Goal: Task Accomplishment & Management: Use online tool/utility

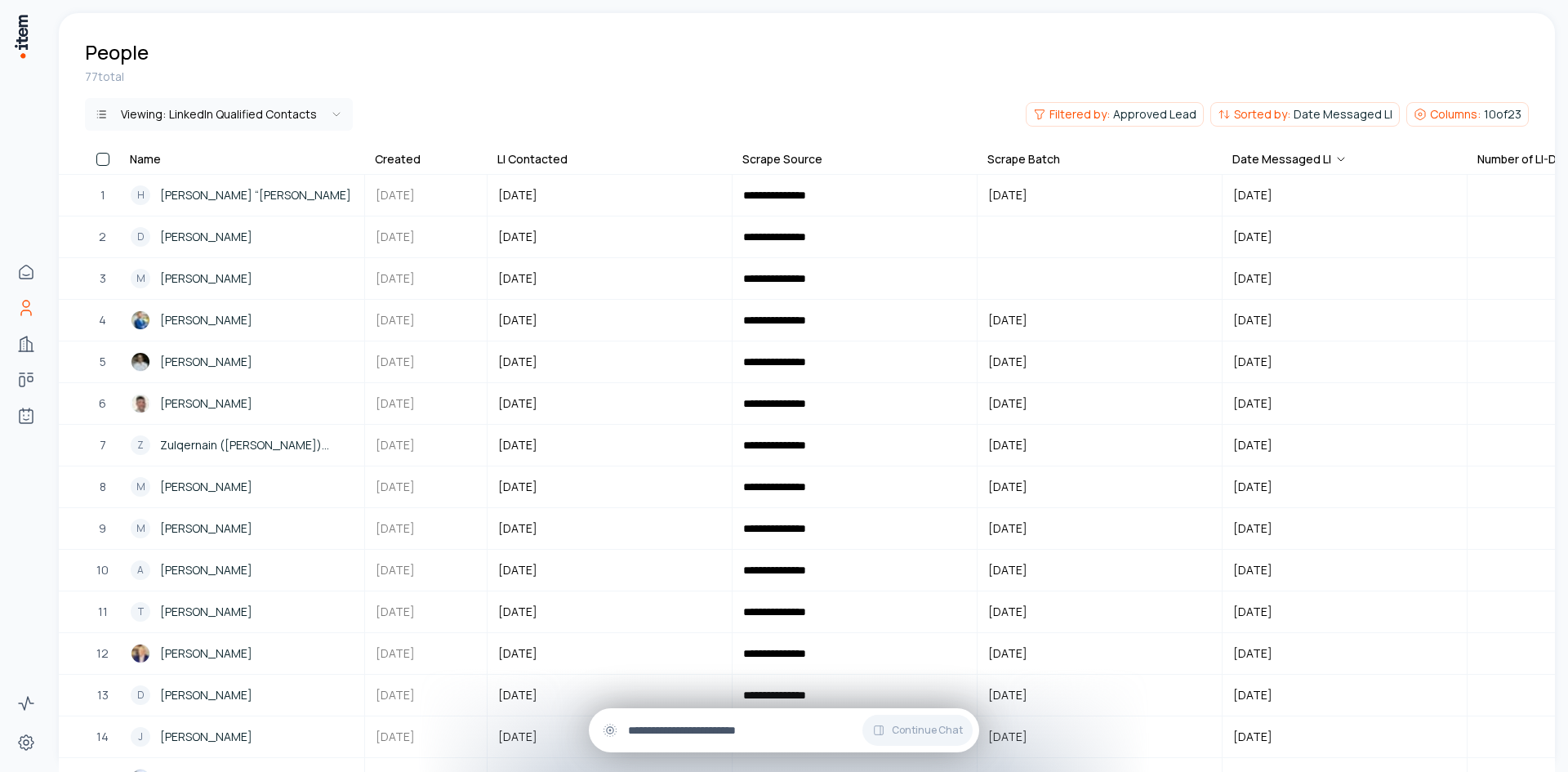
click at [703, 731] on input "text" at bounding box center [797, 730] width 338 height 18
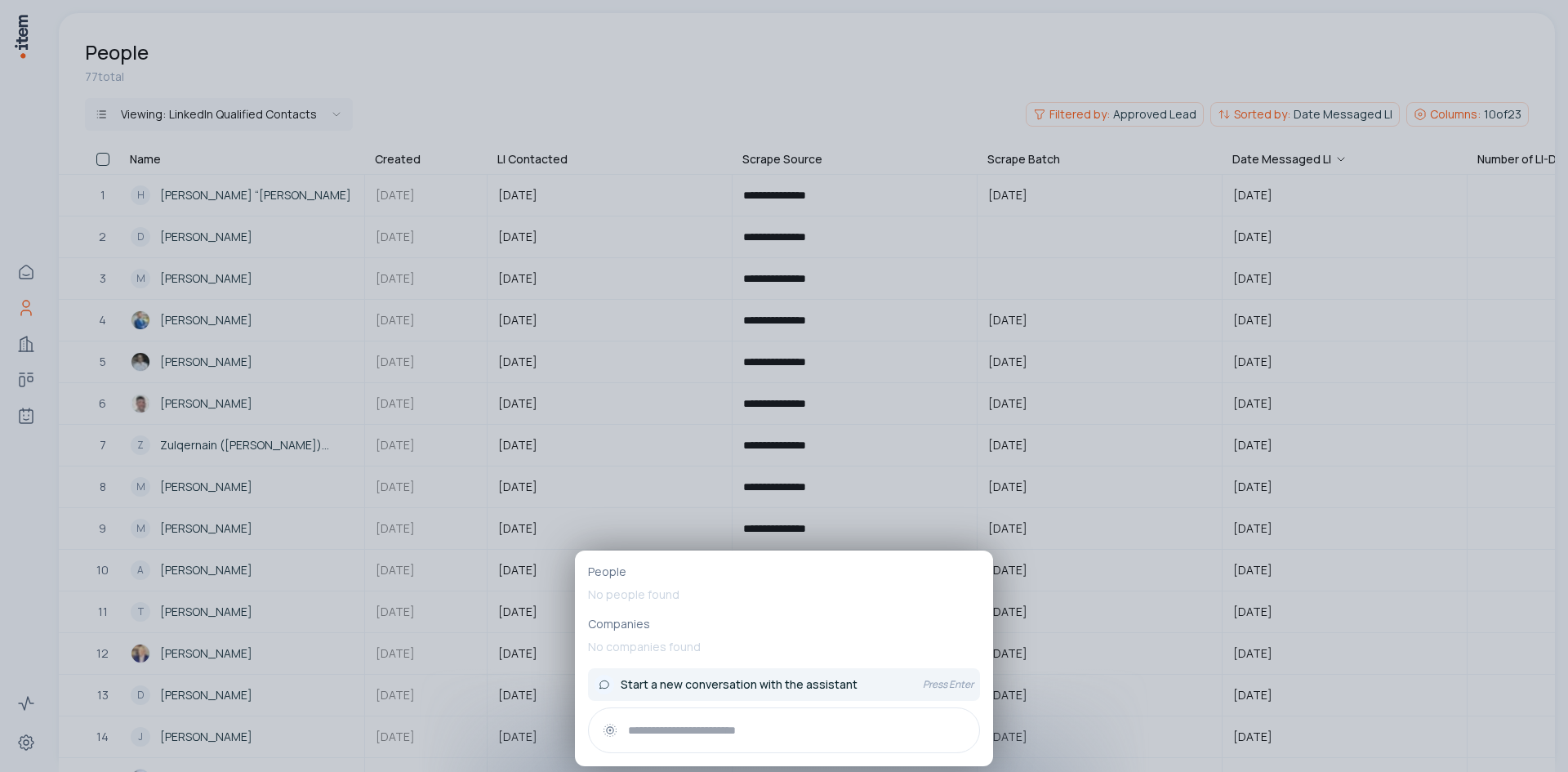
click at [792, 688] on span "Start a new conversation with the assistant" at bounding box center [739, 684] width 237 height 16
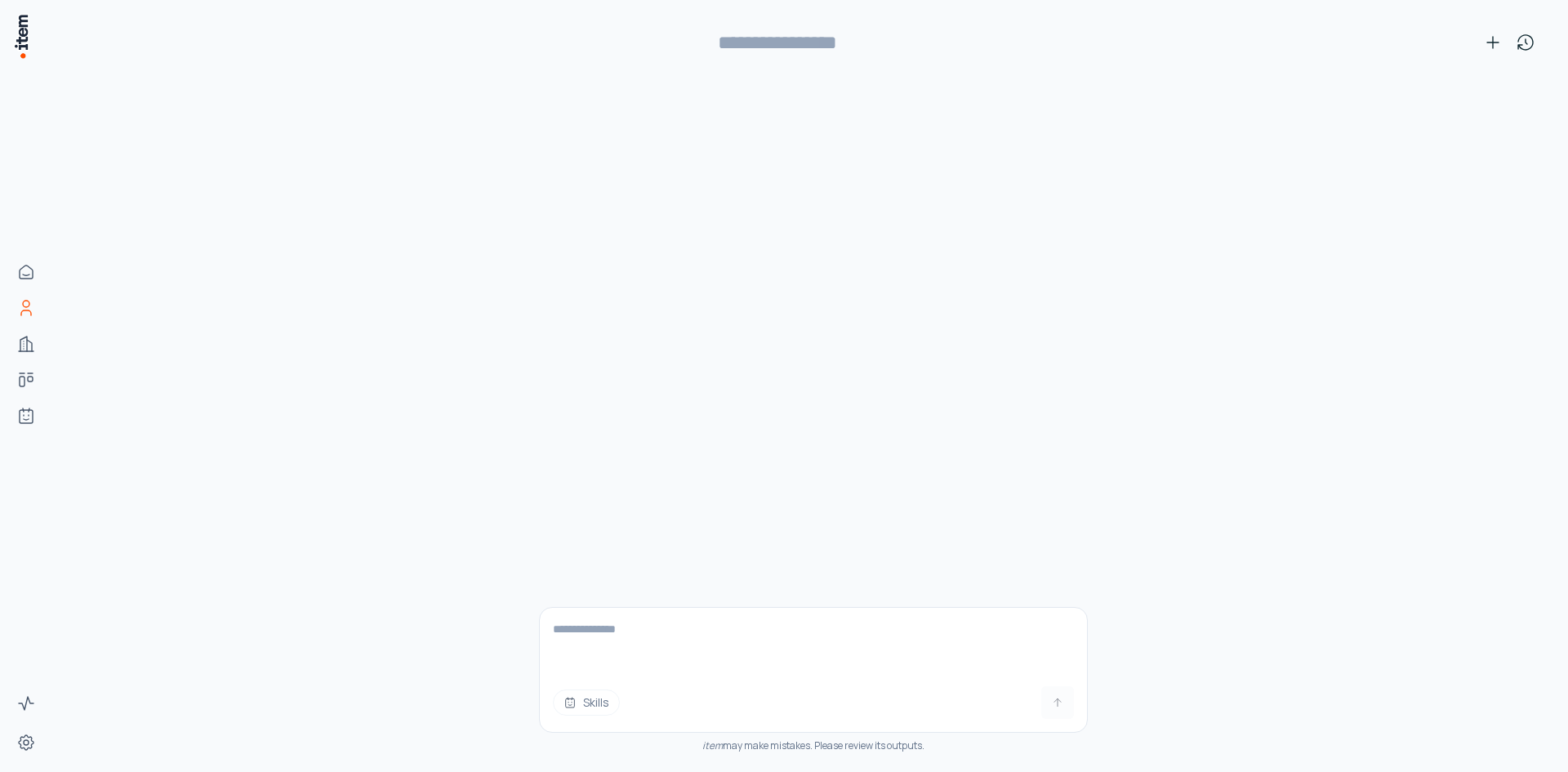
click at [692, 630] on textarea at bounding box center [813, 640] width 547 height 65
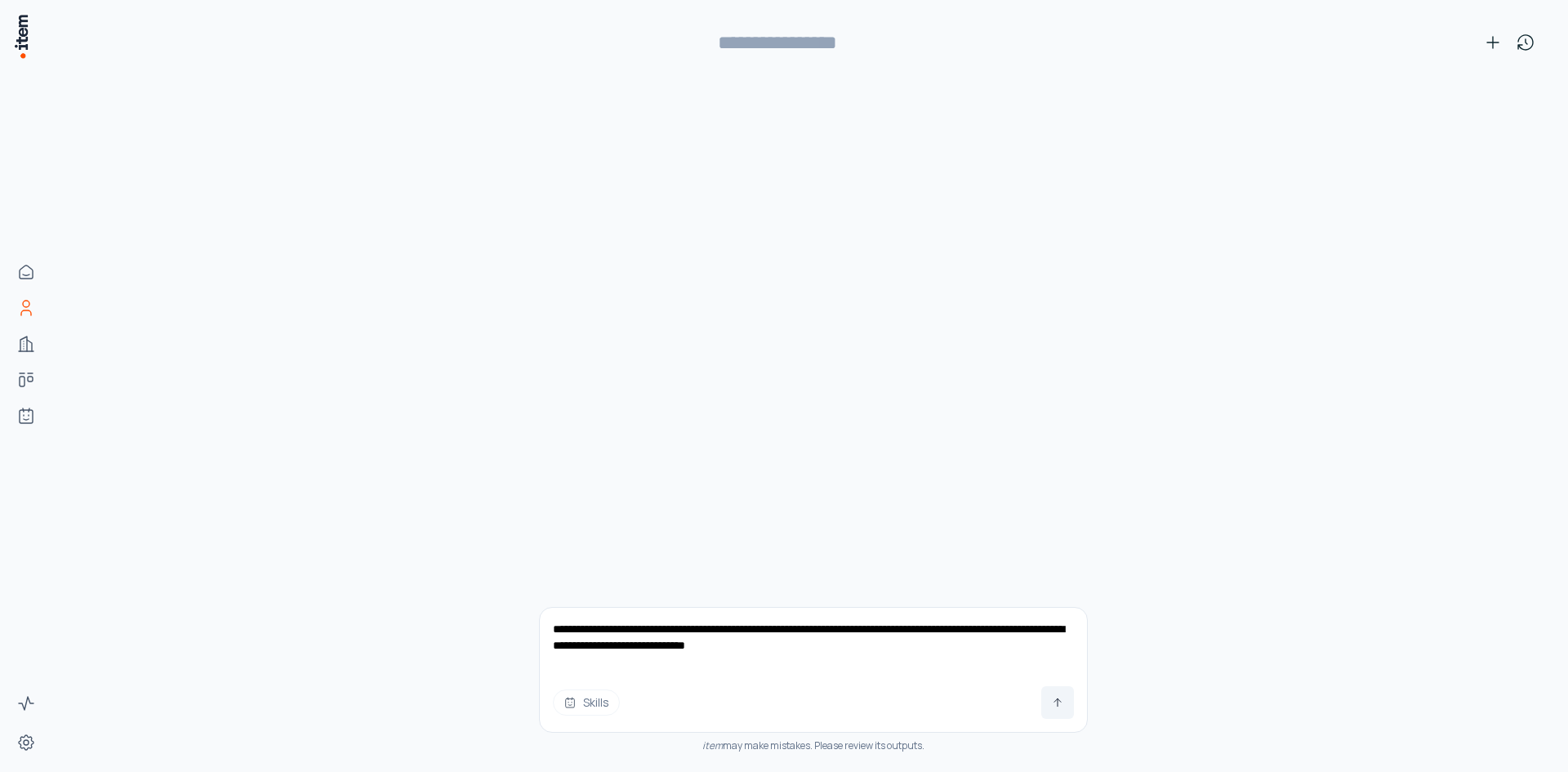
type textarea "**********"
click at [1066, 703] on button at bounding box center [1057, 702] width 32 height 32
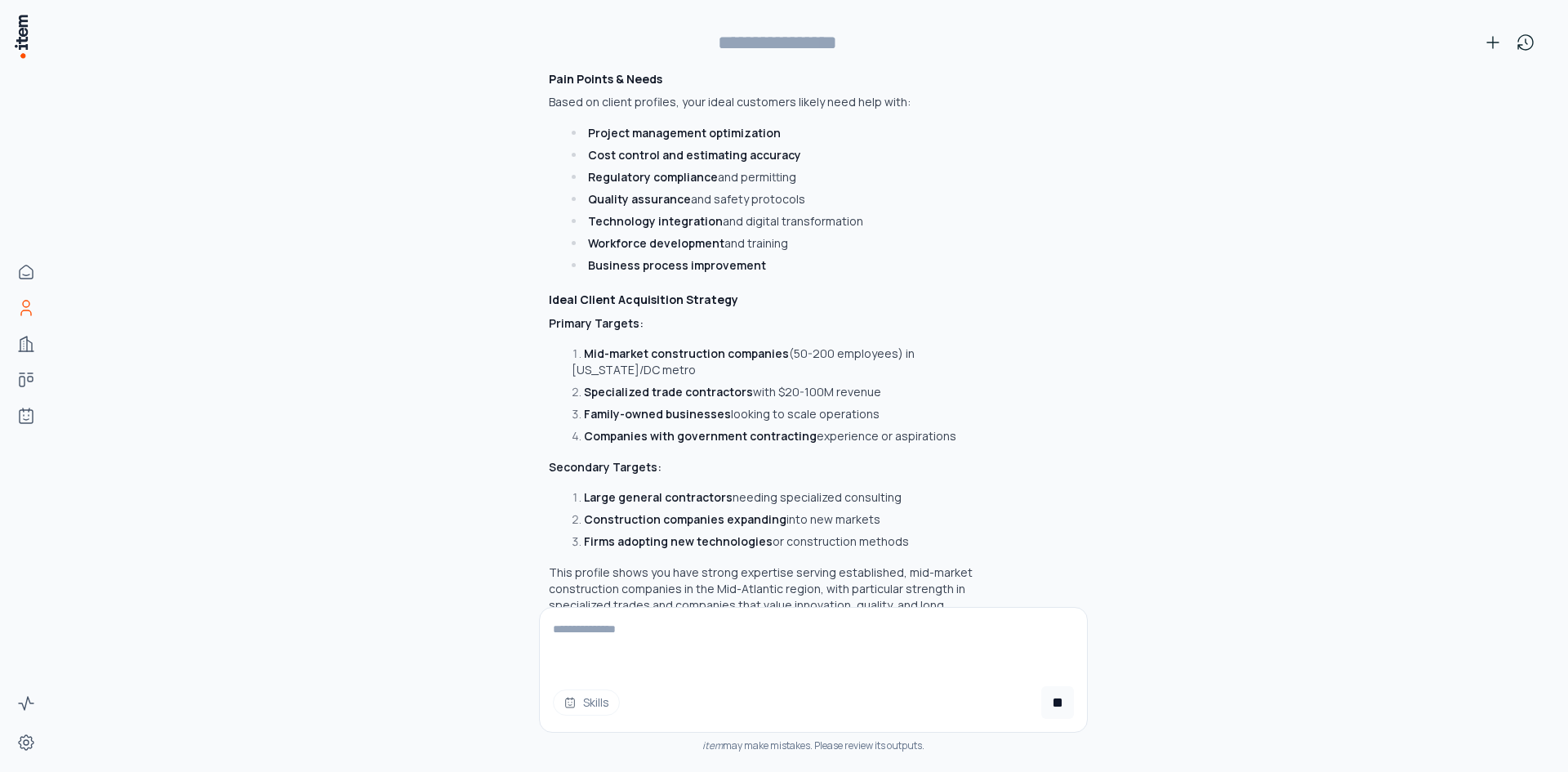
scroll to position [2007, 0]
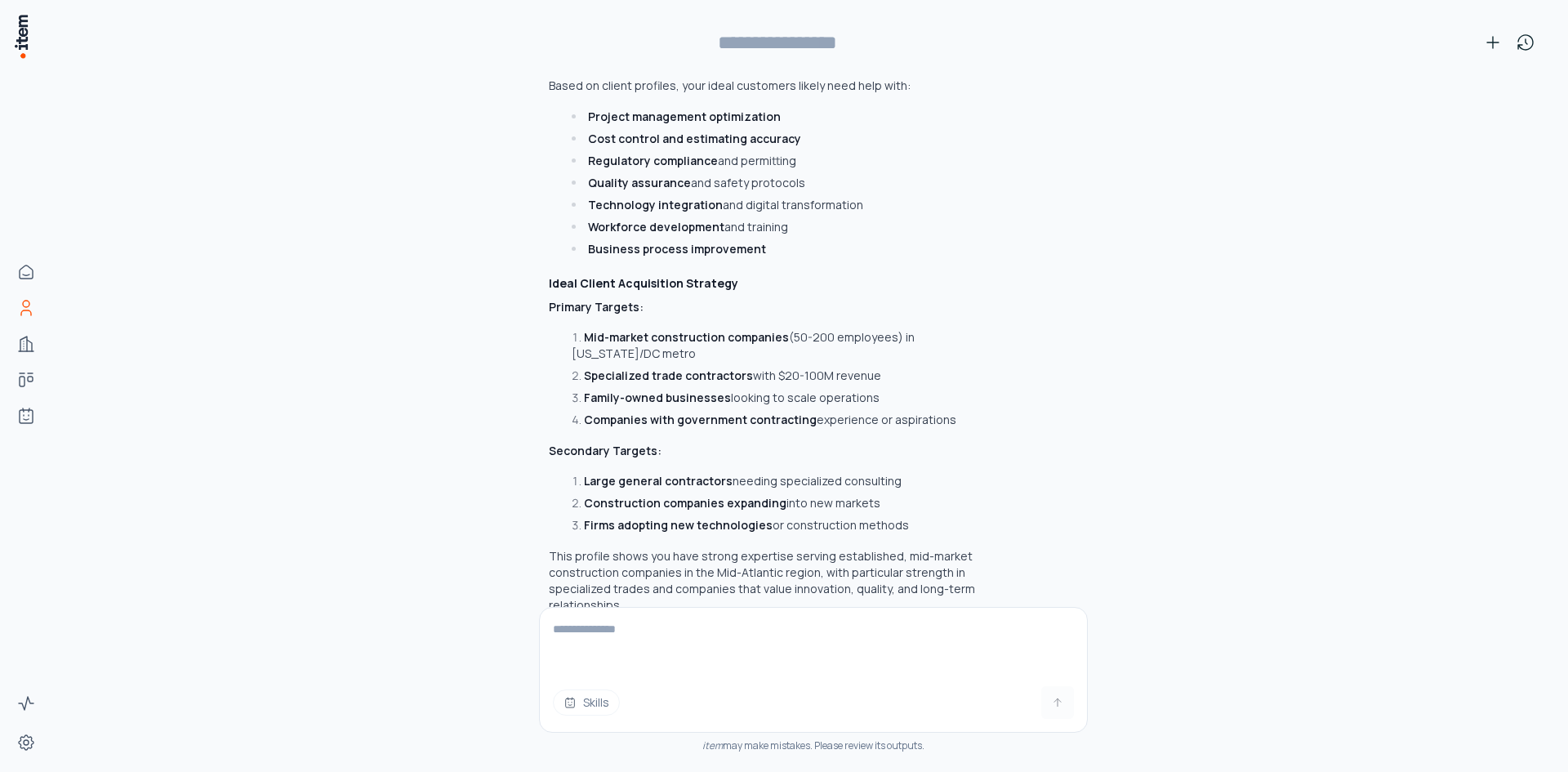
type input "**********"
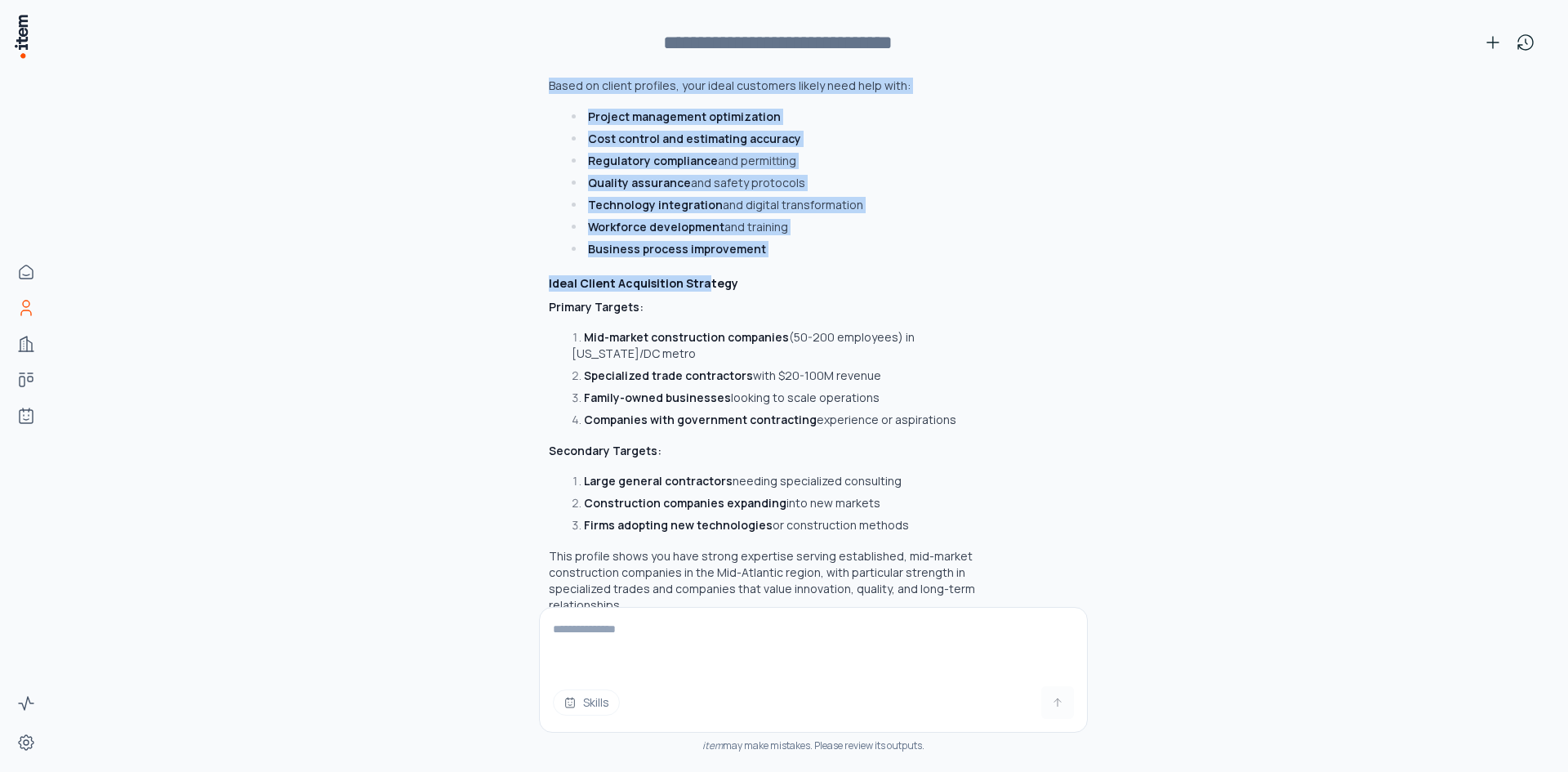
drag, startPoint x: 539, startPoint y: 164, endPoint x: 916, endPoint y: 487, distance: 496.4
copy div "Industry Focus Primary Industries: Construction & General Contracting (90% of c…"
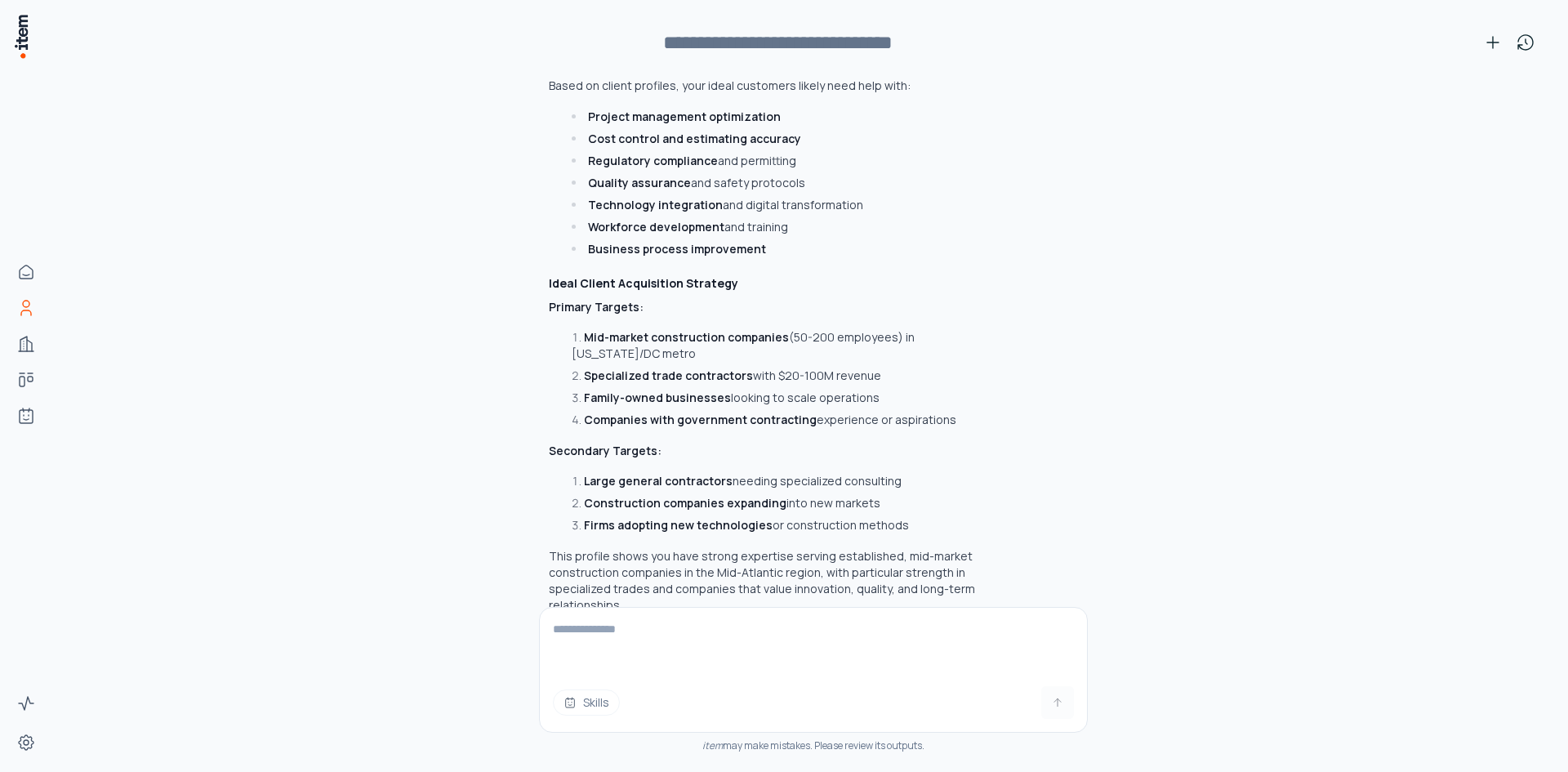
click at [527, 474] on div "Can you look at the companies who are current or past clients and build an idea…" at bounding box center [814, 421] width 1457 height 700
drag, startPoint x: 899, startPoint y: 494, endPoint x: 530, endPoint y: 269, distance: 432.2
click at [530, 269] on div "Can you look at the companies who are current or past clients and build an idea…" at bounding box center [814, 421] width 1457 height 700
copy div "Primary Targets: Mid-market construction companies (50-200 employees) in Maryla…"
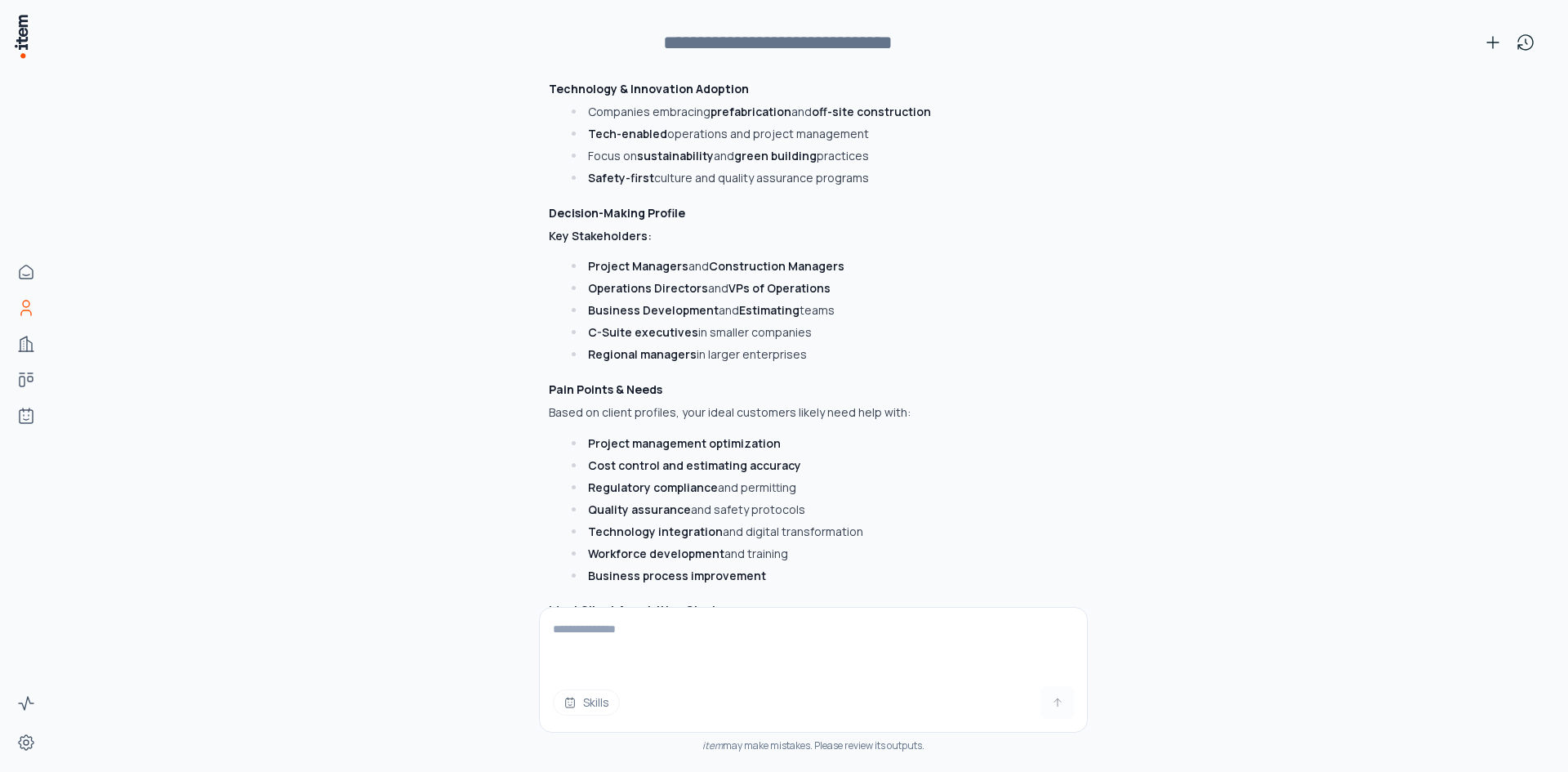
drag, startPoint x: 827, startPoint y: 319, endPoint x: 526, endPoint y: 181, distance: 331.1
click at [526, 181] on div "Can you look at the companies who are current or past clients and build an idea…" at bounding box center [814, 421] width 1457 height 700
copy div "Decision-Making Profile Key Stakeholders: Project Managers and Construction Man…"
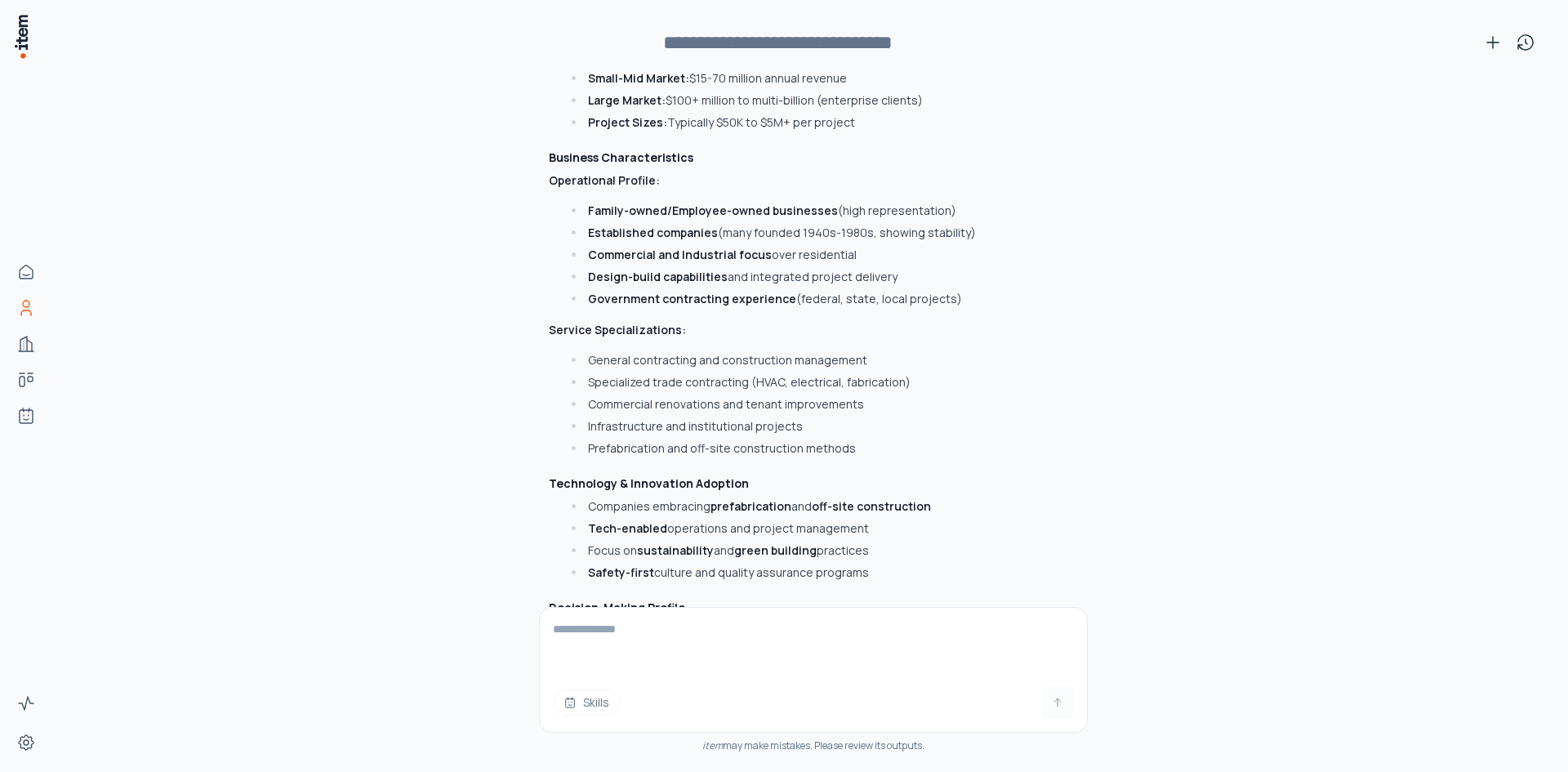
scroll to position [1273, 0]
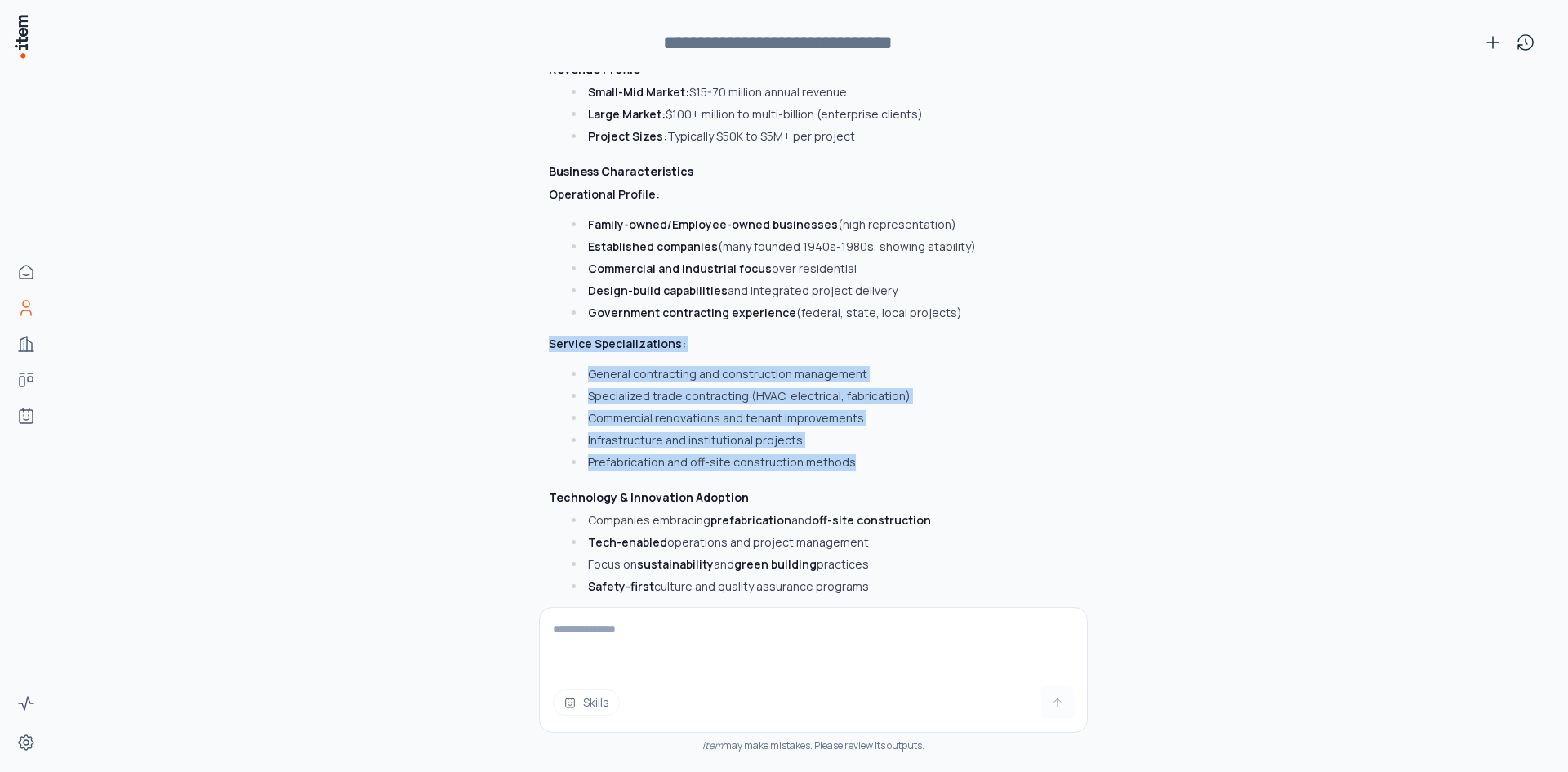
drag, startPoint x: 858, startPoint y: 432, endPoint x: 533, endPoint y: 302, distance: 350.0
click at [539, 302] on div "I'll help you build an ideal customer profile by analyzing your current and pas…" at bounding box center [773, 135] width 471 height 2429
click at [856, 455] on li "Prefabrication and off-site construction methods" at bounding box center [778, 462] width 422 height 16
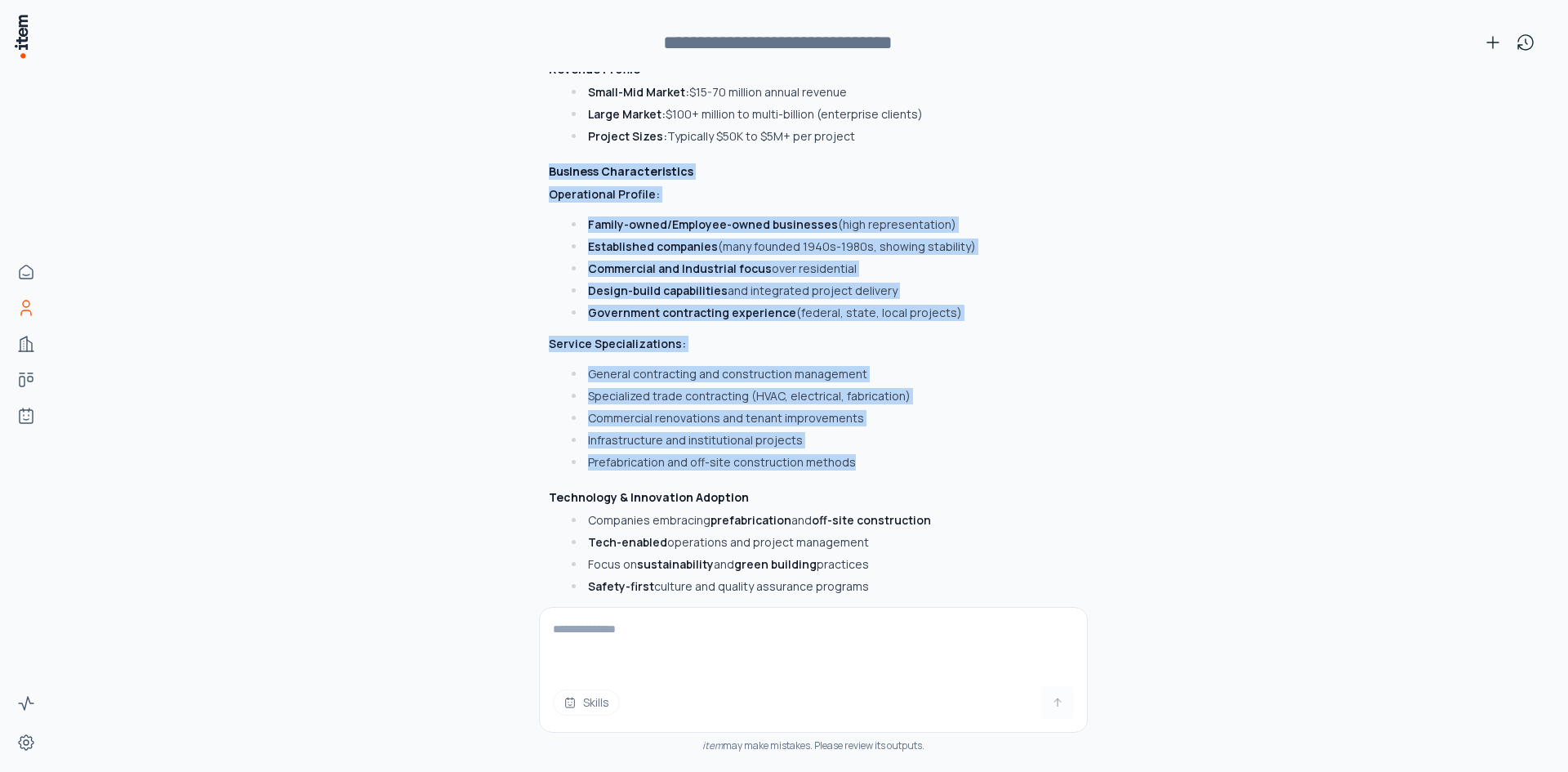
drag, startPoint x: 856, startPoint y: 435, endPoint x: 511, endPoint y: 134, distance: 457.8
click at [511, 134] on div "Can you look at the companies who are current or past clients and build an idea…" at bounding box center [814, 421] width 1457 height 700
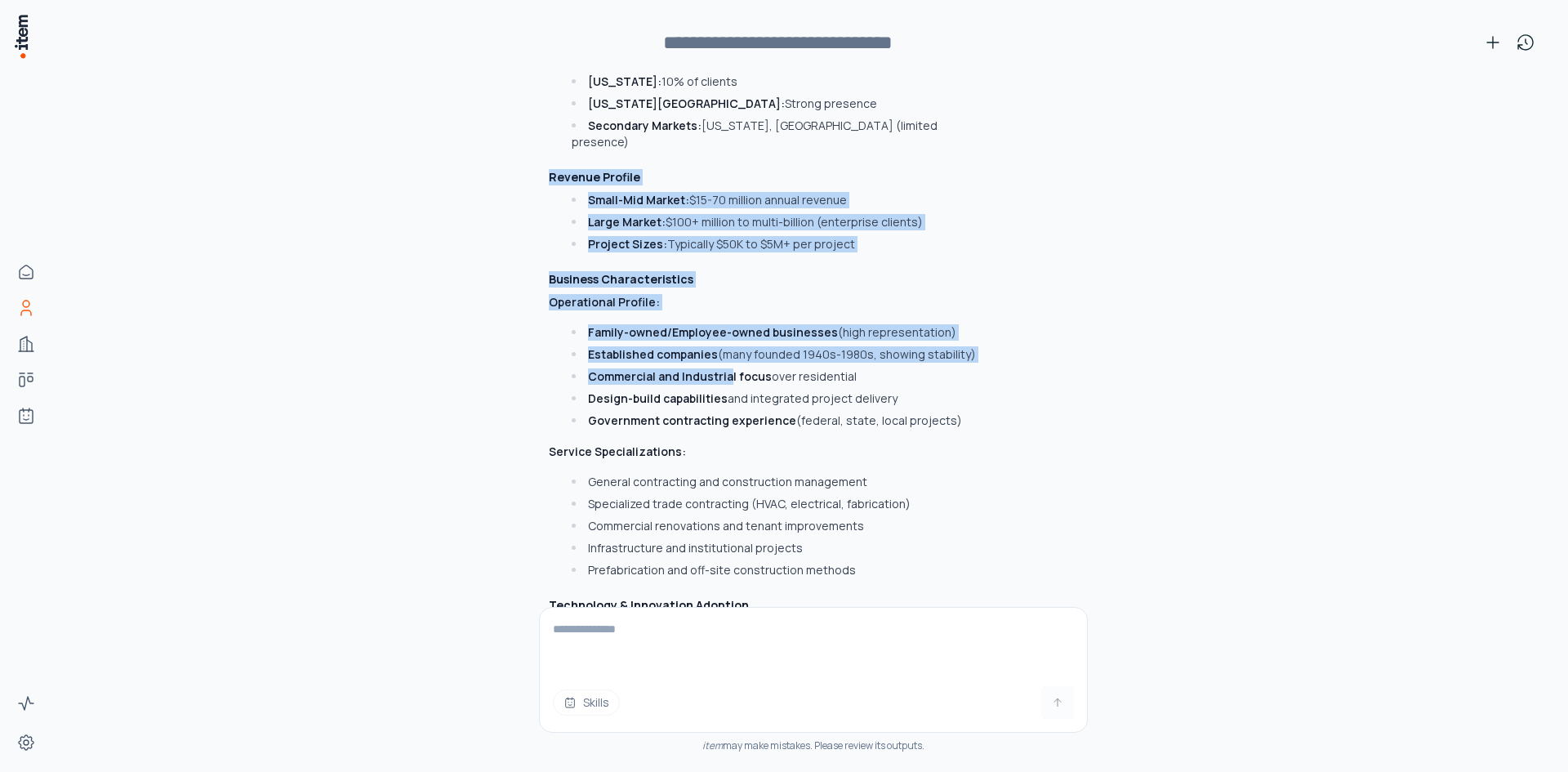
scroll to position [1190, 0]
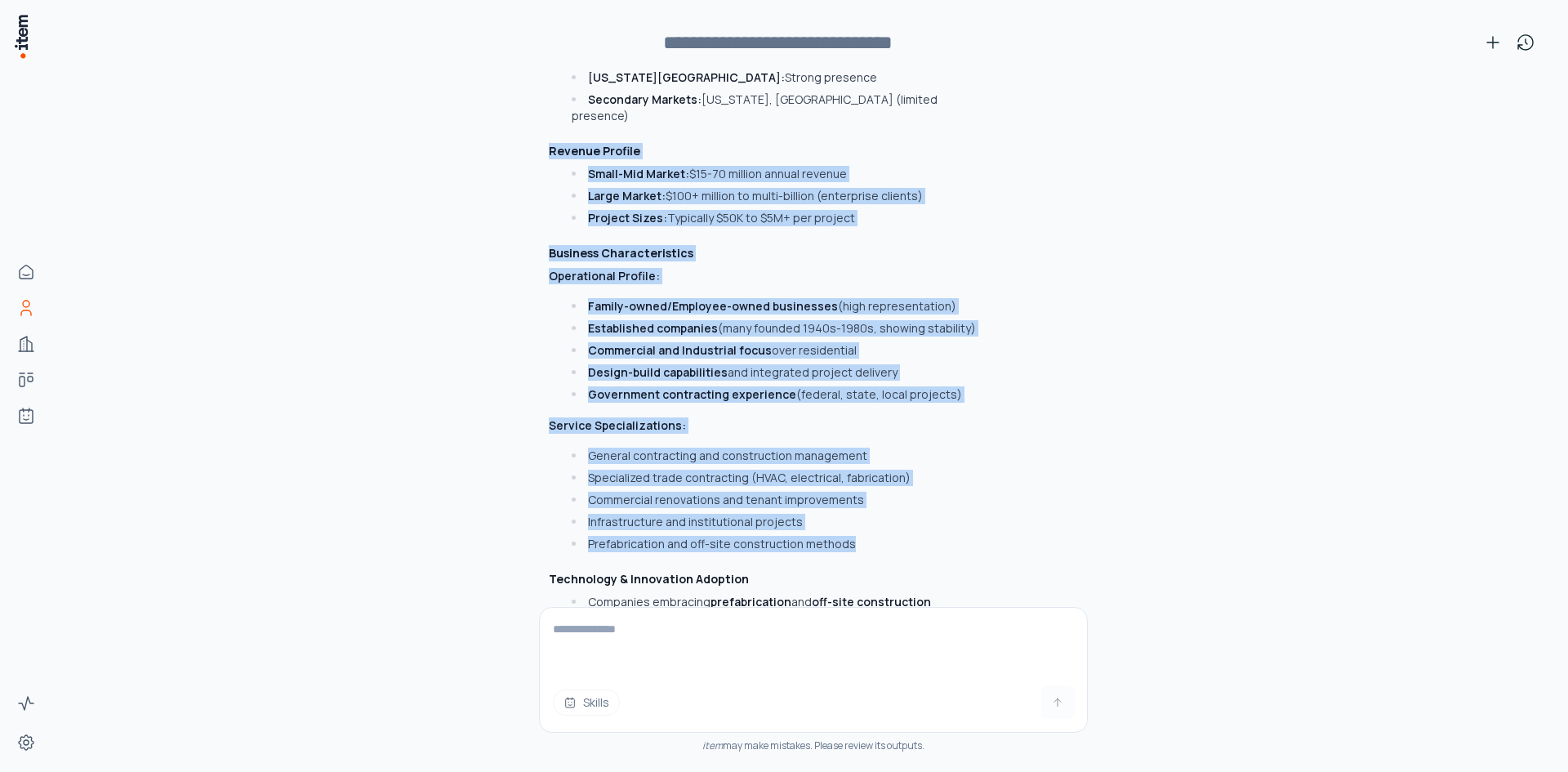
drag, startPoint x: 541, startPoint y: 282, endPoint x: 878, endPoint y: 516, distance: 410.3
click at [878, 516] on div "I'll help you build an ideal customer profile by analyzing your current and pas…" at bounding box center [773, 217] width 471 height 2429
copy div "Revenue Profile Small-Mid Market: $15-70 million annual revenue Large Market: $…"
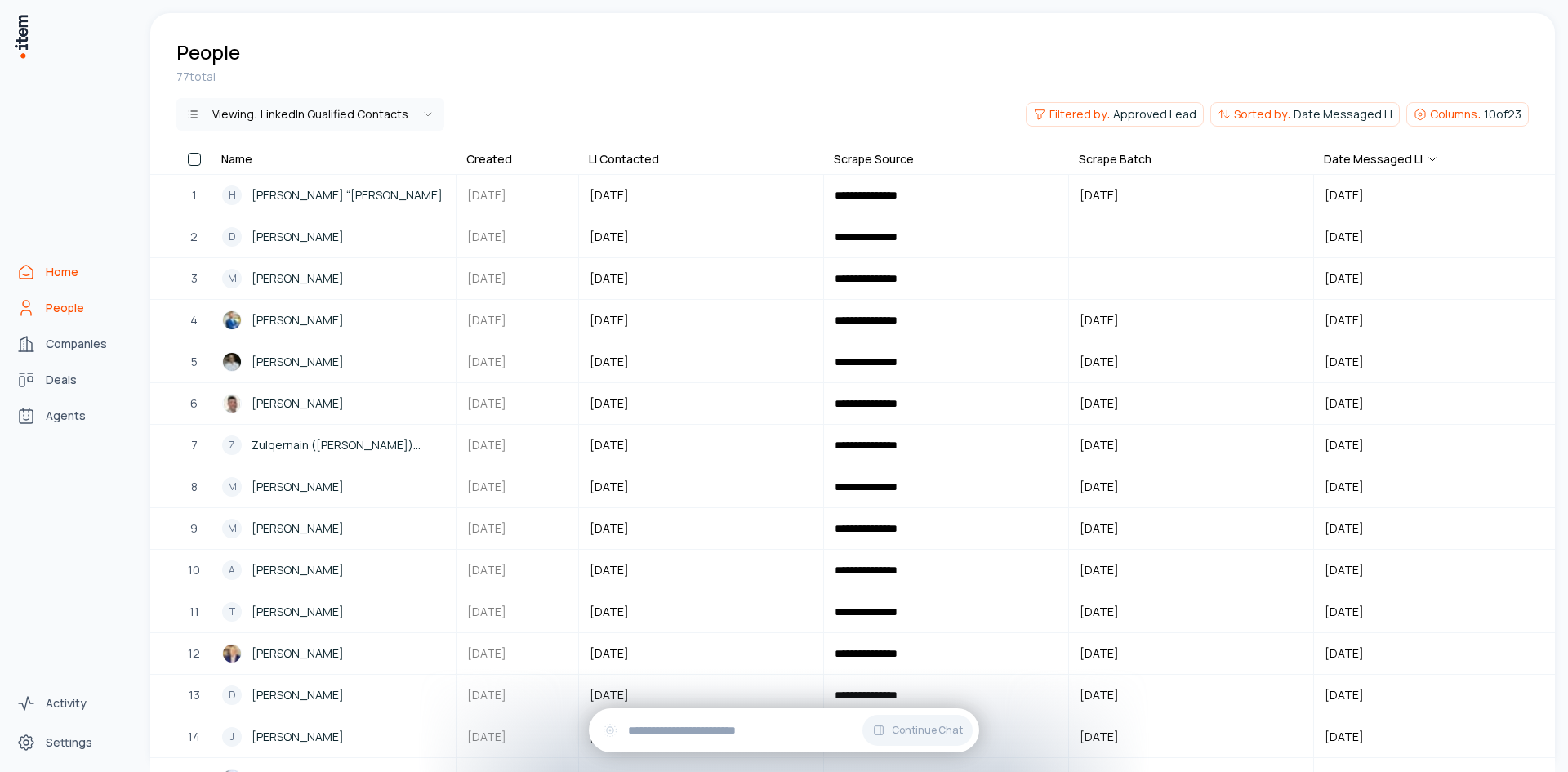
click at [53, 268] on span "Home" at bounding box center [62, 271] width 32 height 16
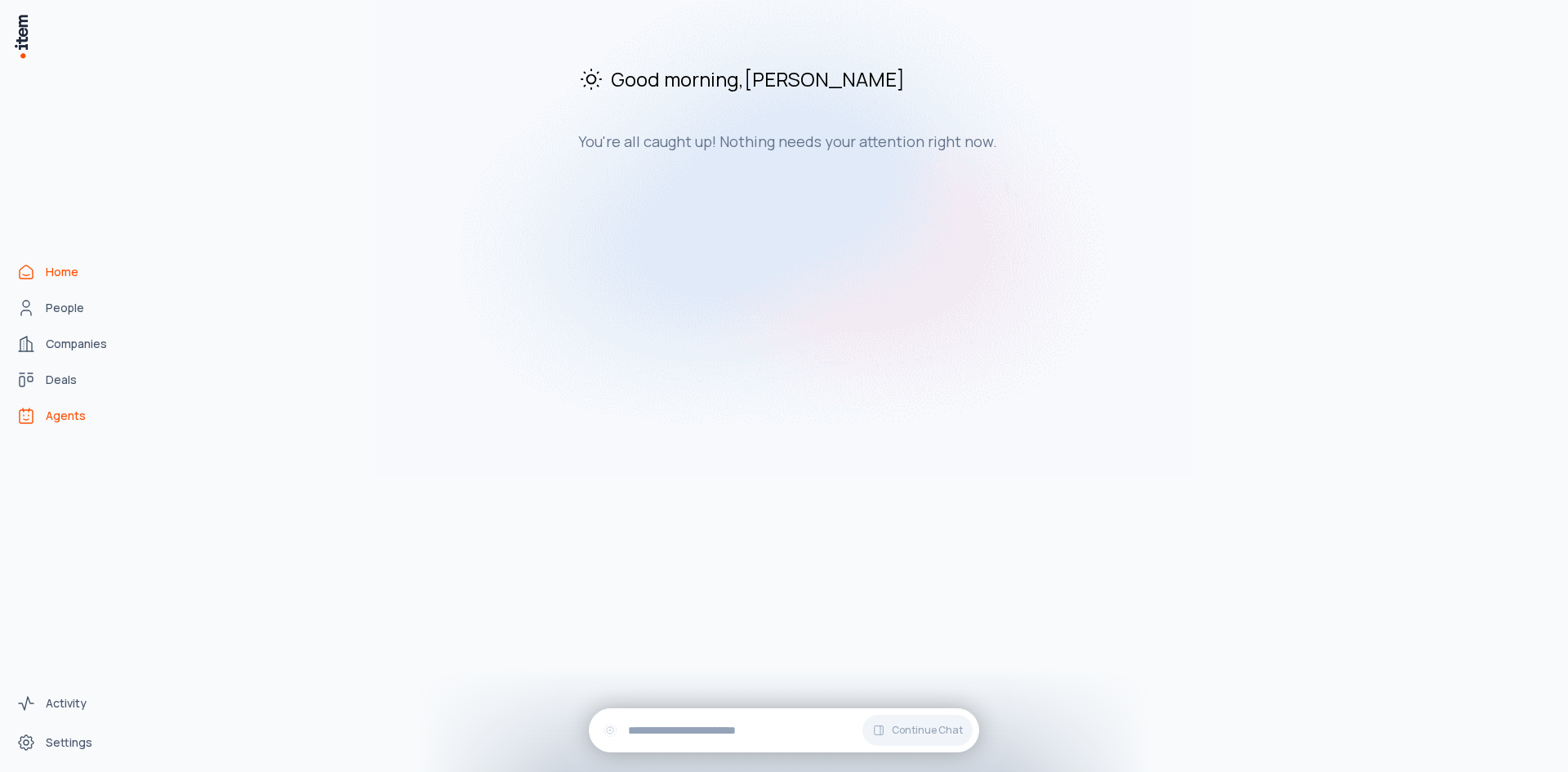
click at [62, 423] on span "Agents" at bounding box center [66, 416] width 40 height 16
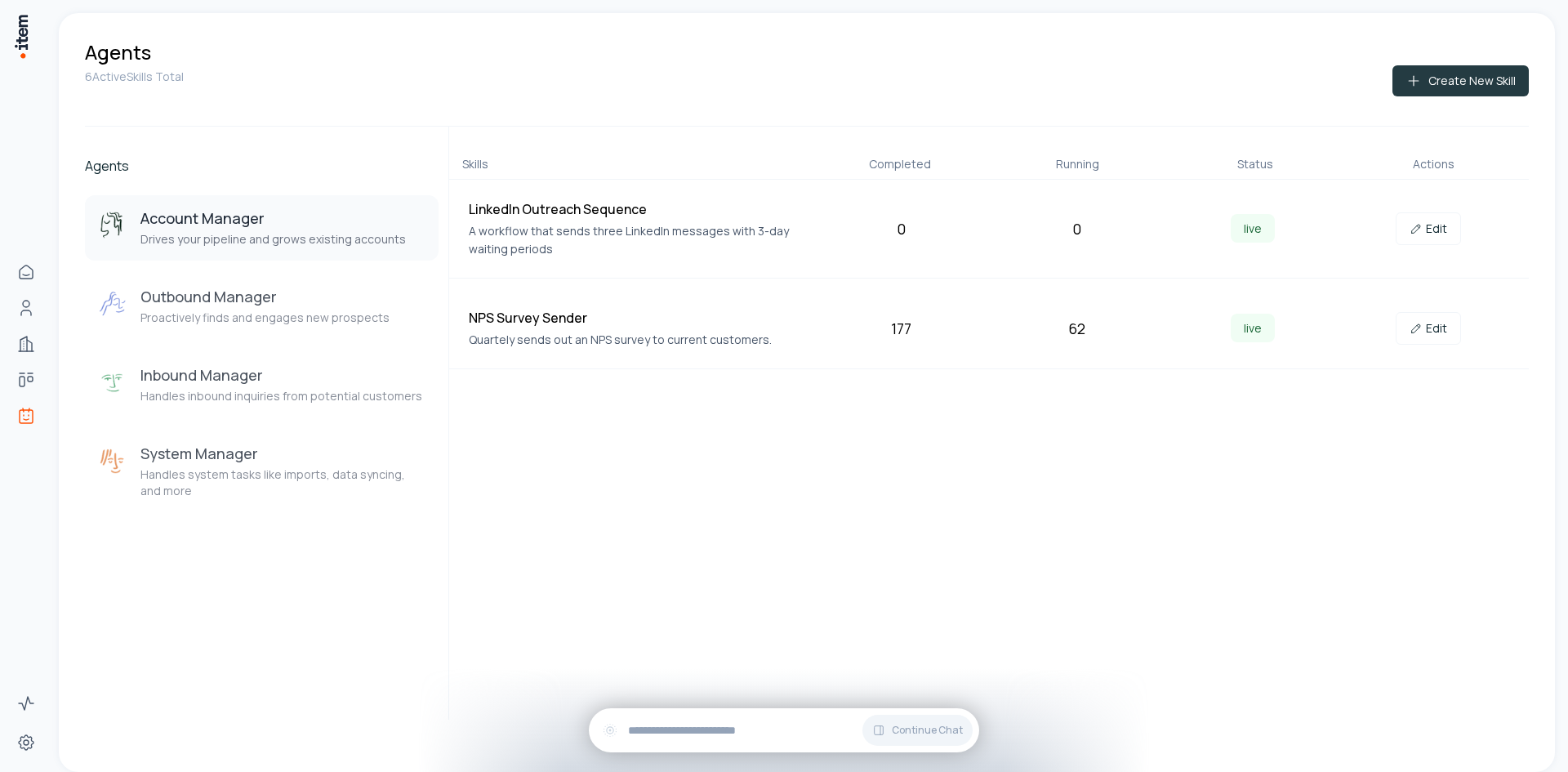
click at [1443, 80] on button "Create New Skill" at bounding box center [1460, 80] width 137 height 32
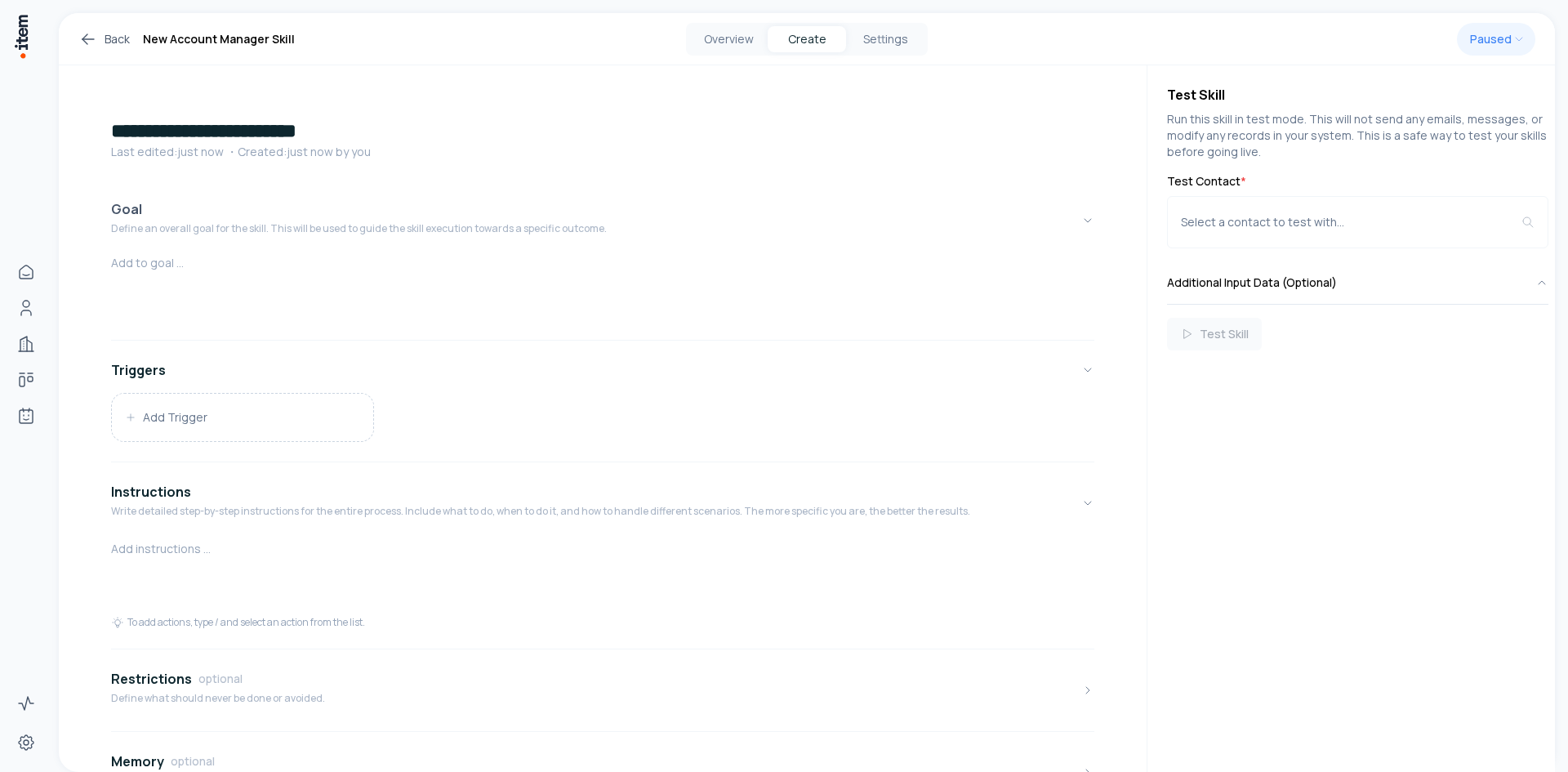
click at [286, 233] on p "Define an overall goal for the skill. This will be used to guide the skill exec…" at bounding box center [358, 229] width 496 height 13
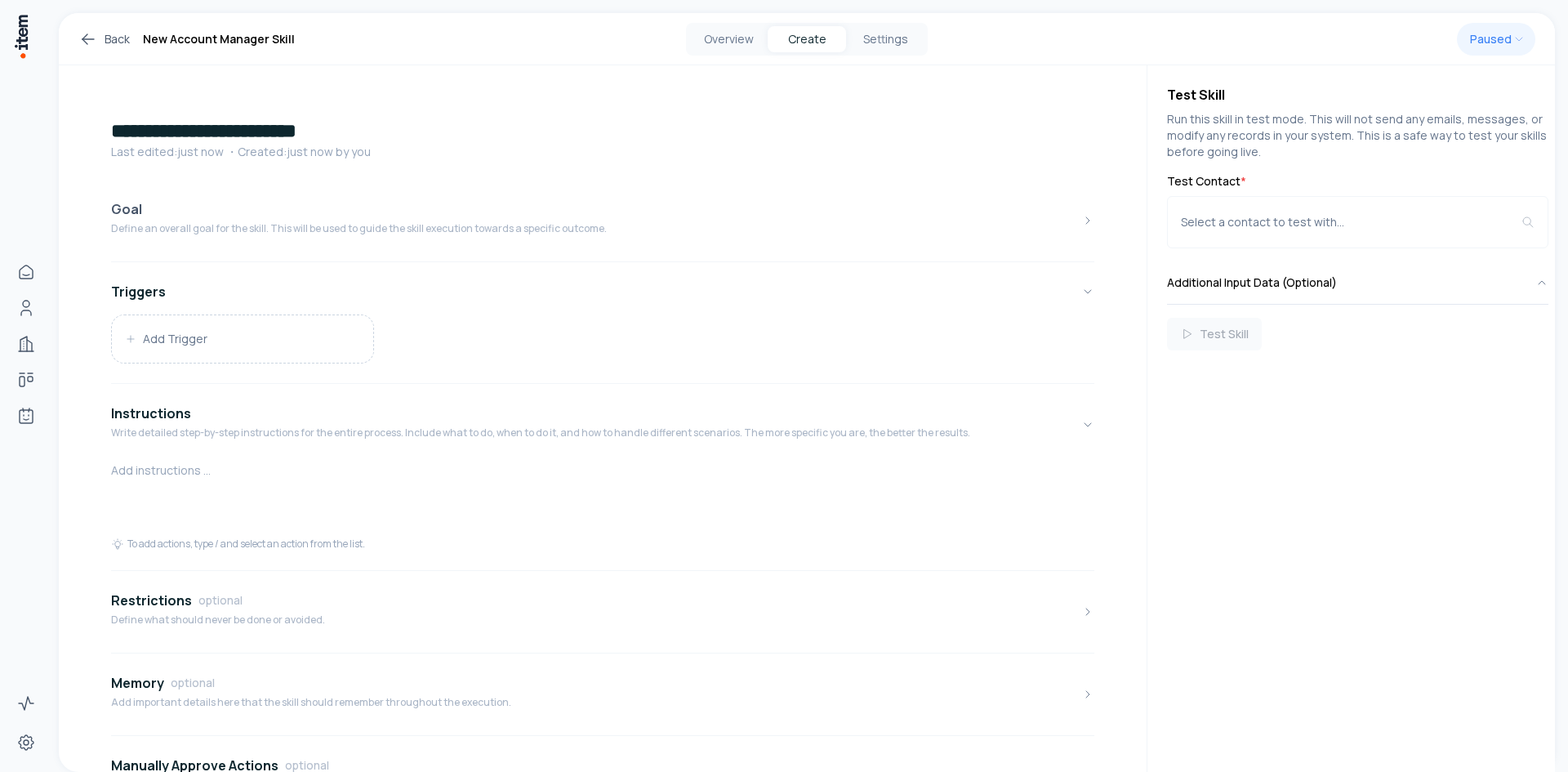
click at [265, 232] on p "Define an overall goal for the skill. This will be used to guide the skill exec…" at bounding box center [358, 229] width 496 height 13
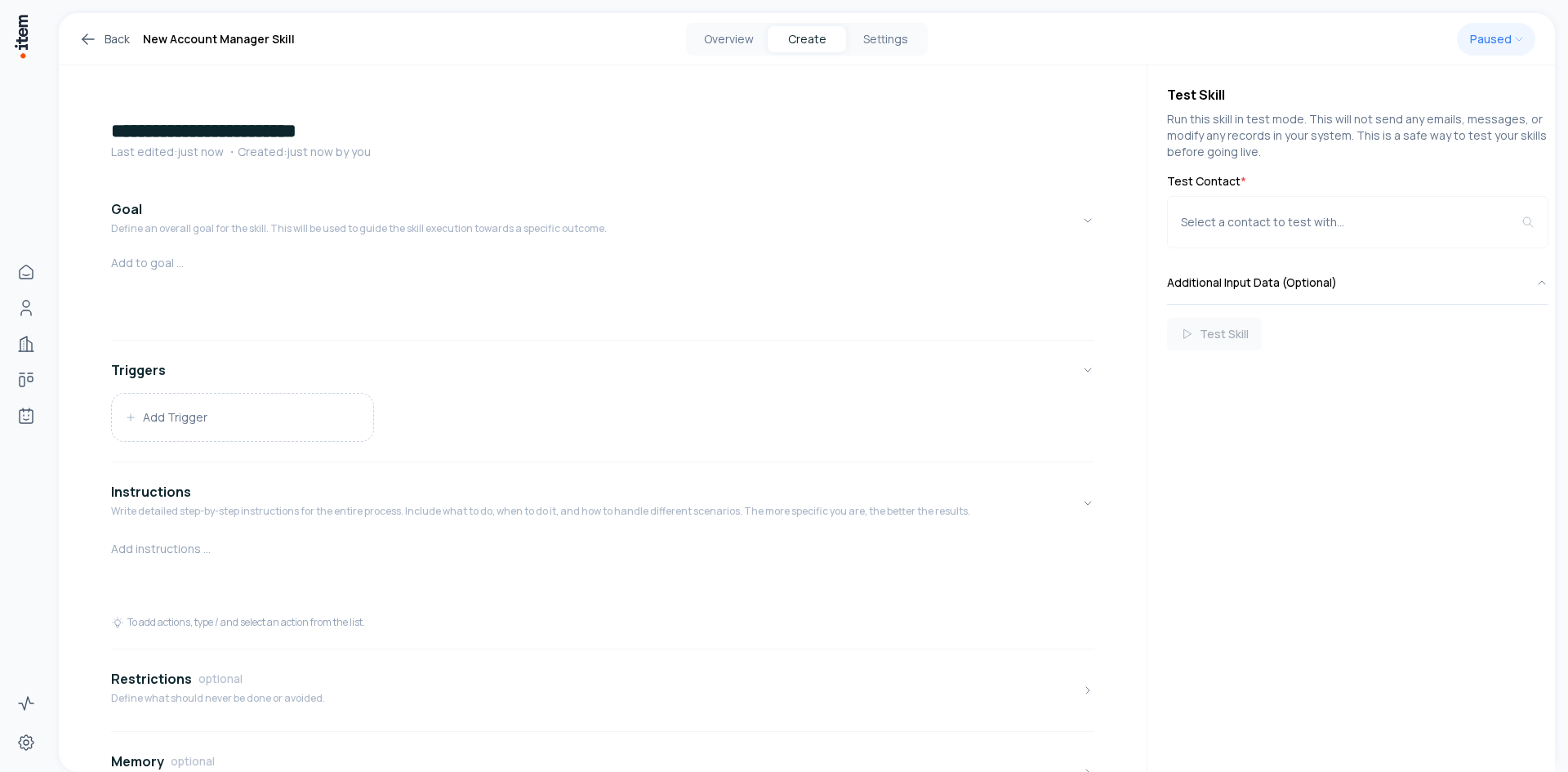
click at [170, 275] on div at bounding box center [603, 294] width 984 height 78
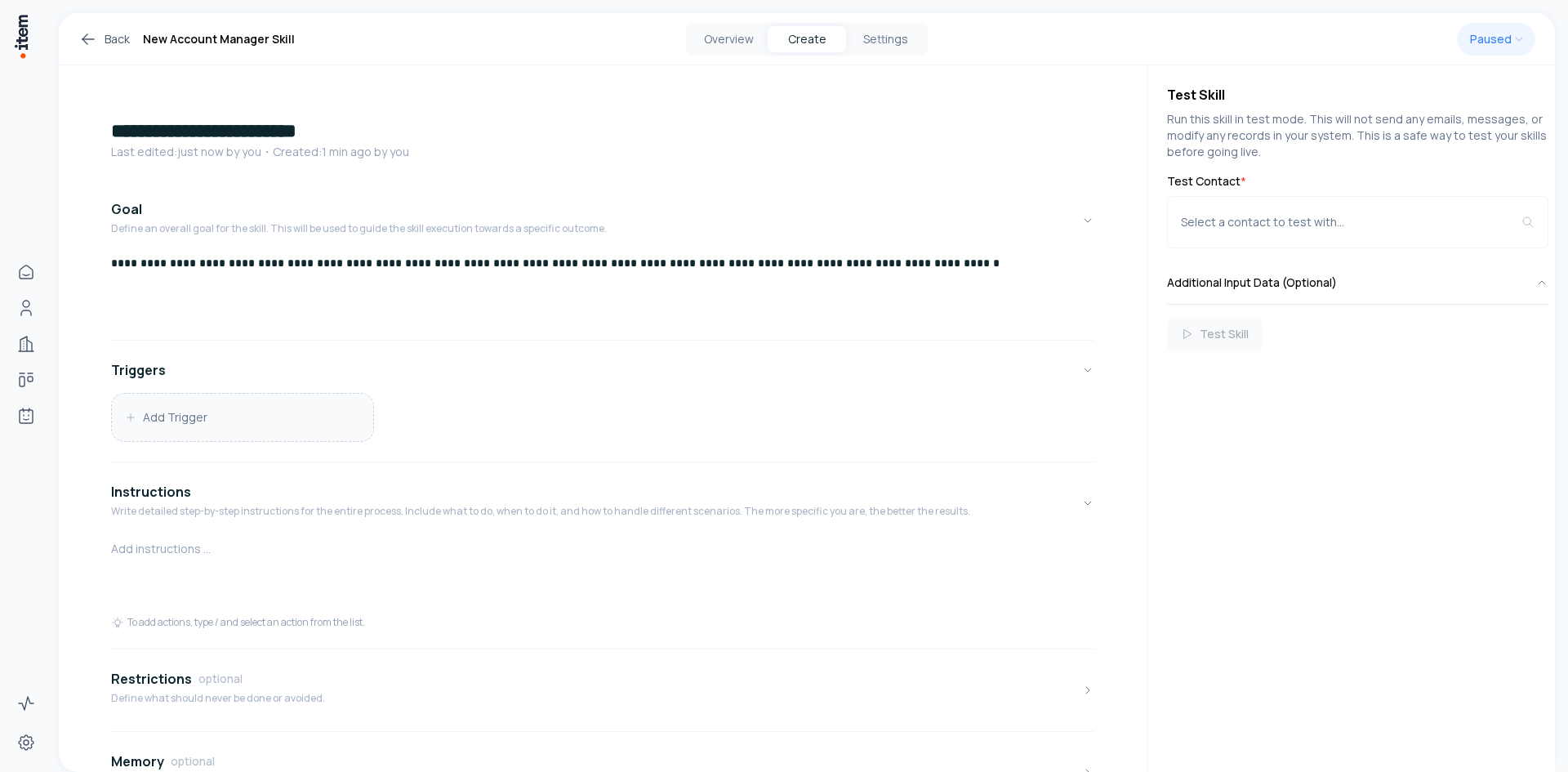
click at [308, 427] on button "Add Trigger" at bounding box center [243, 418] width 262 height 48
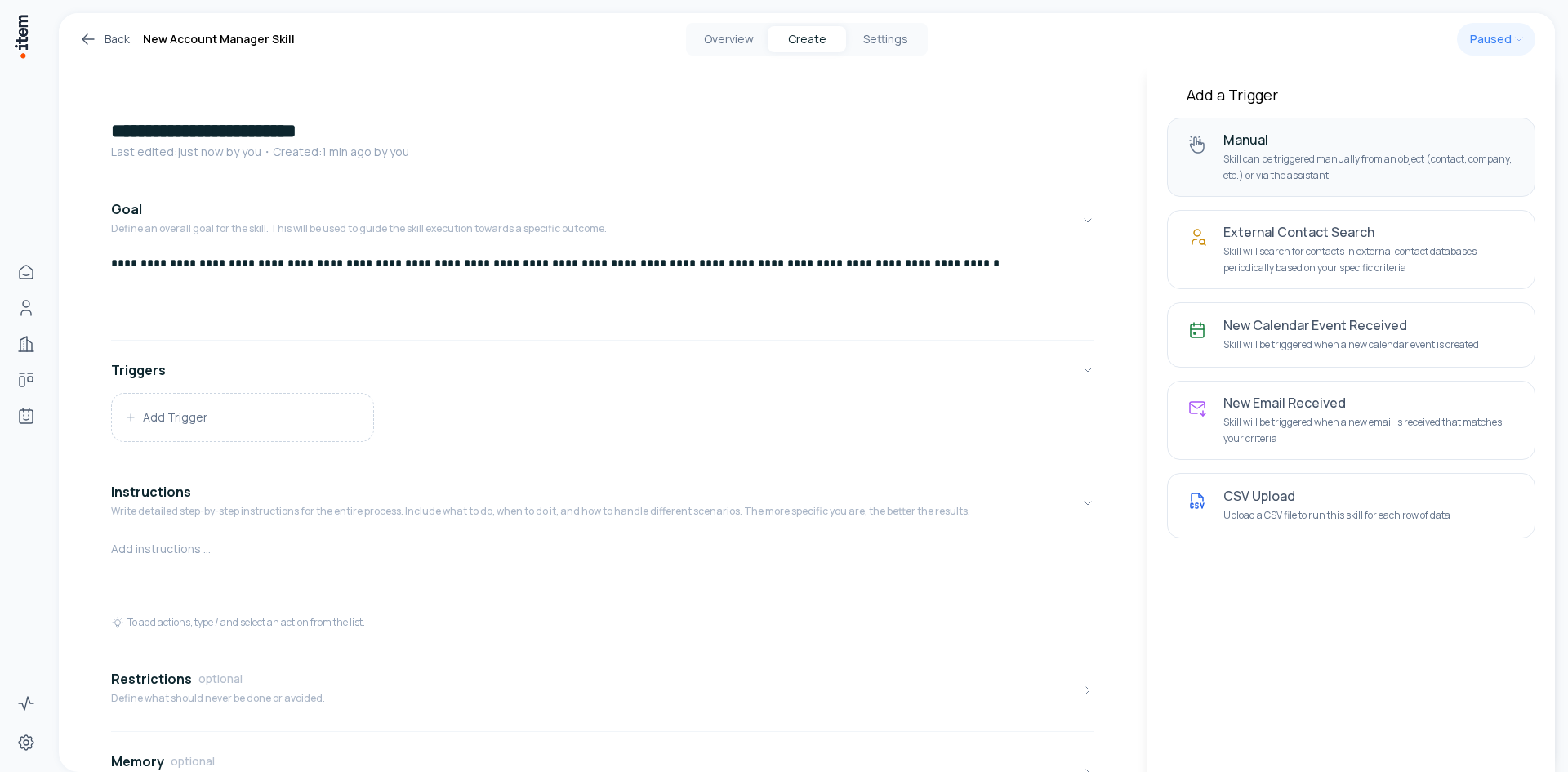
click at [1326, 141] on h4 "Manual" at bounding box center [1368, 139] width 291 height 16
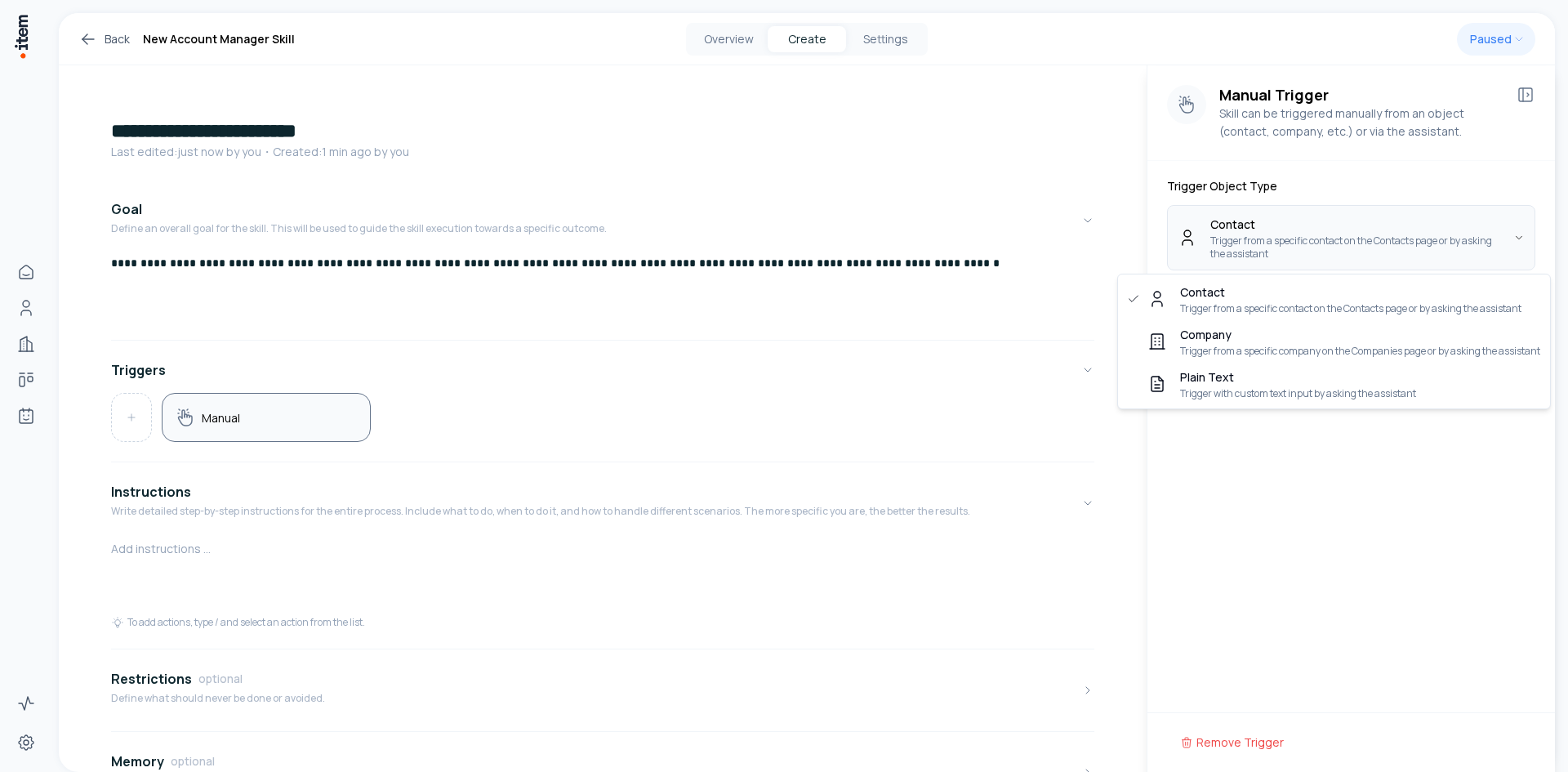
click at [1484, 232] on html "**********" at bounding box center [784, 386] width 1568 height 772
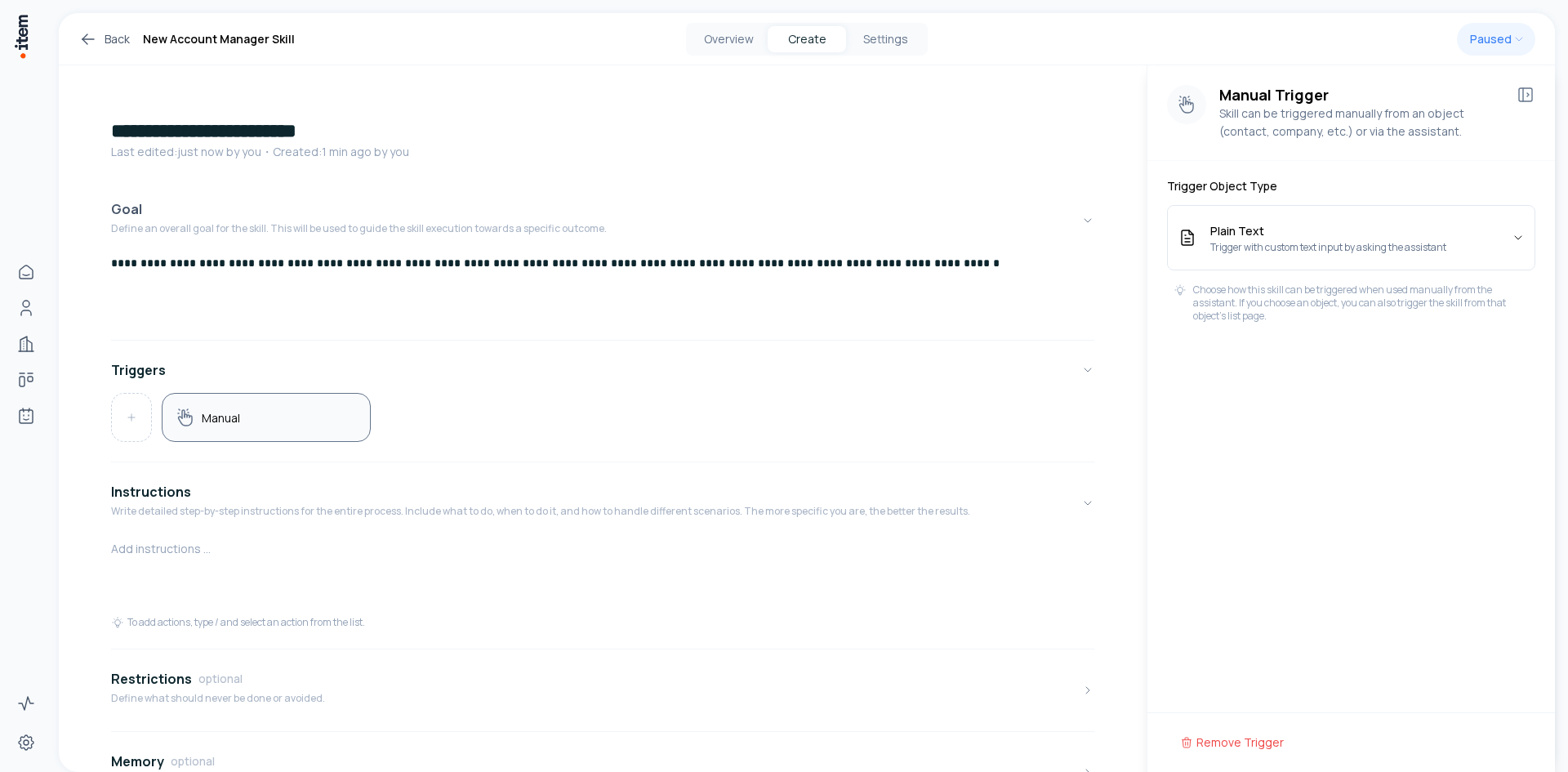
click at [985, 203] on button "Goal Define an overall goal for the skill. This will be used to guide the skill…" at bounding box center [603, 221] width 984 height 69
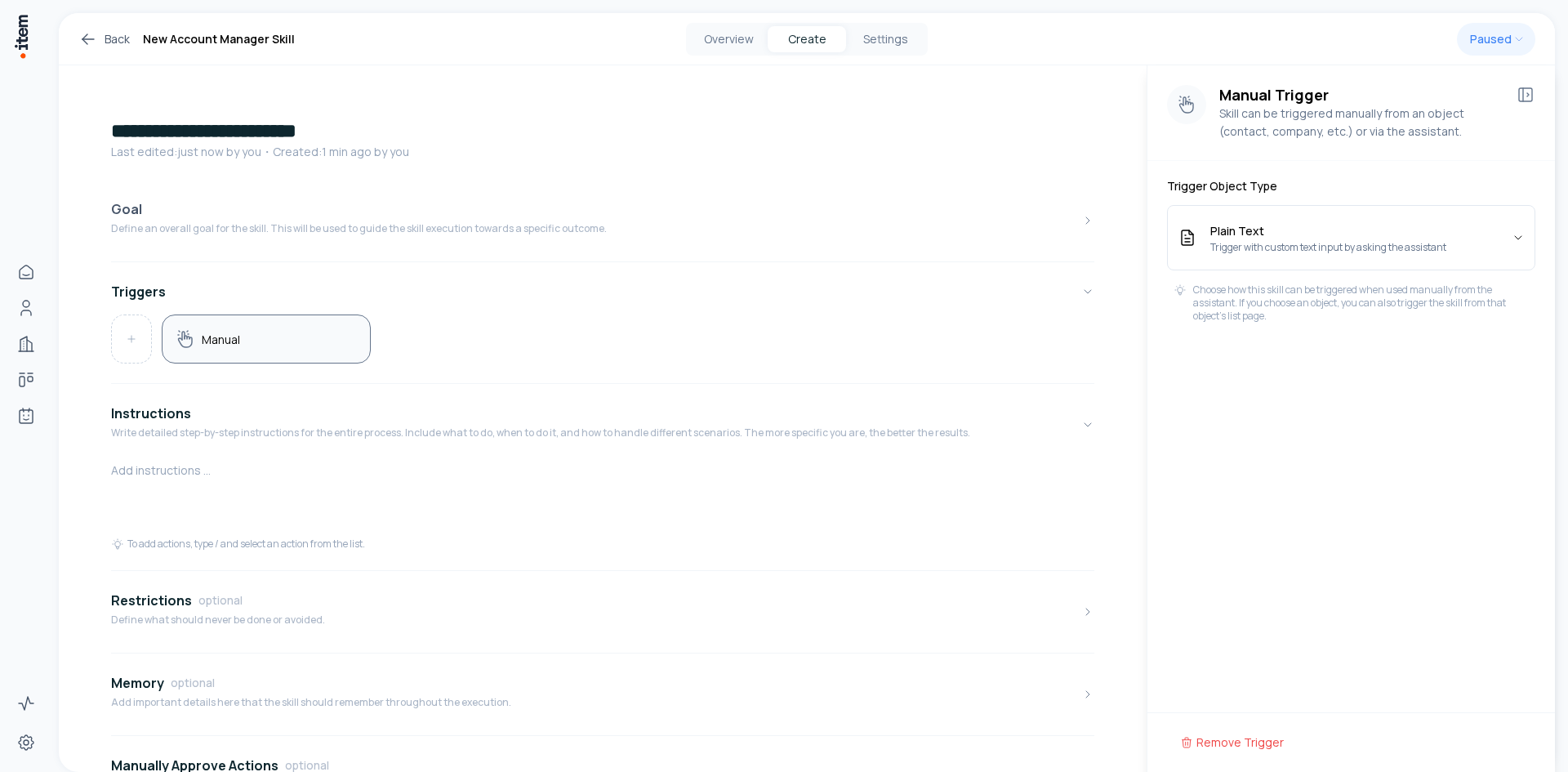
click at [996, 212] on button "Goal Define an overall goal for the skill. This will be used to guide the skill…" at bounding box center [603, 221] width 984 height 69
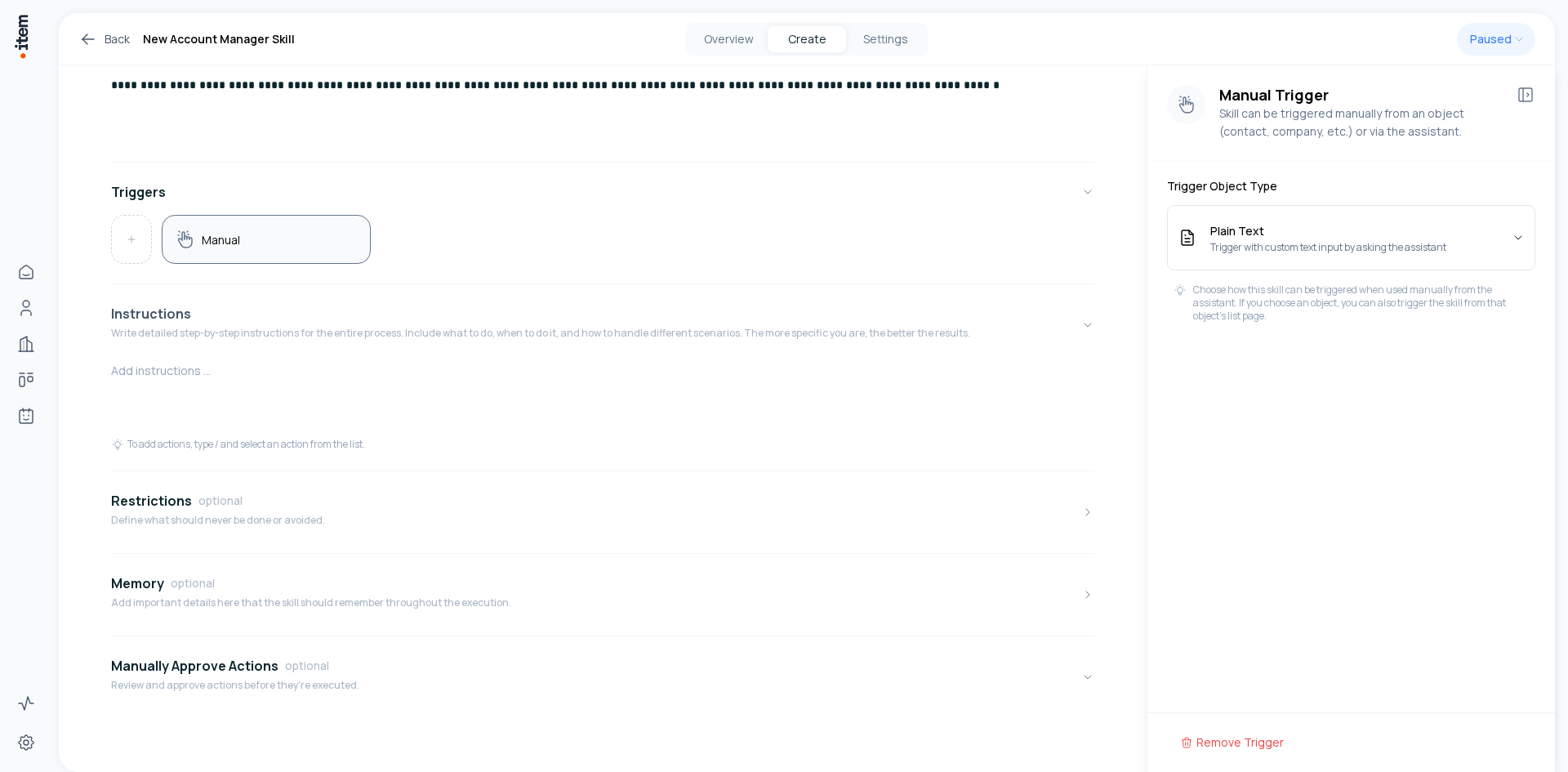
scroll to position [183, 0]
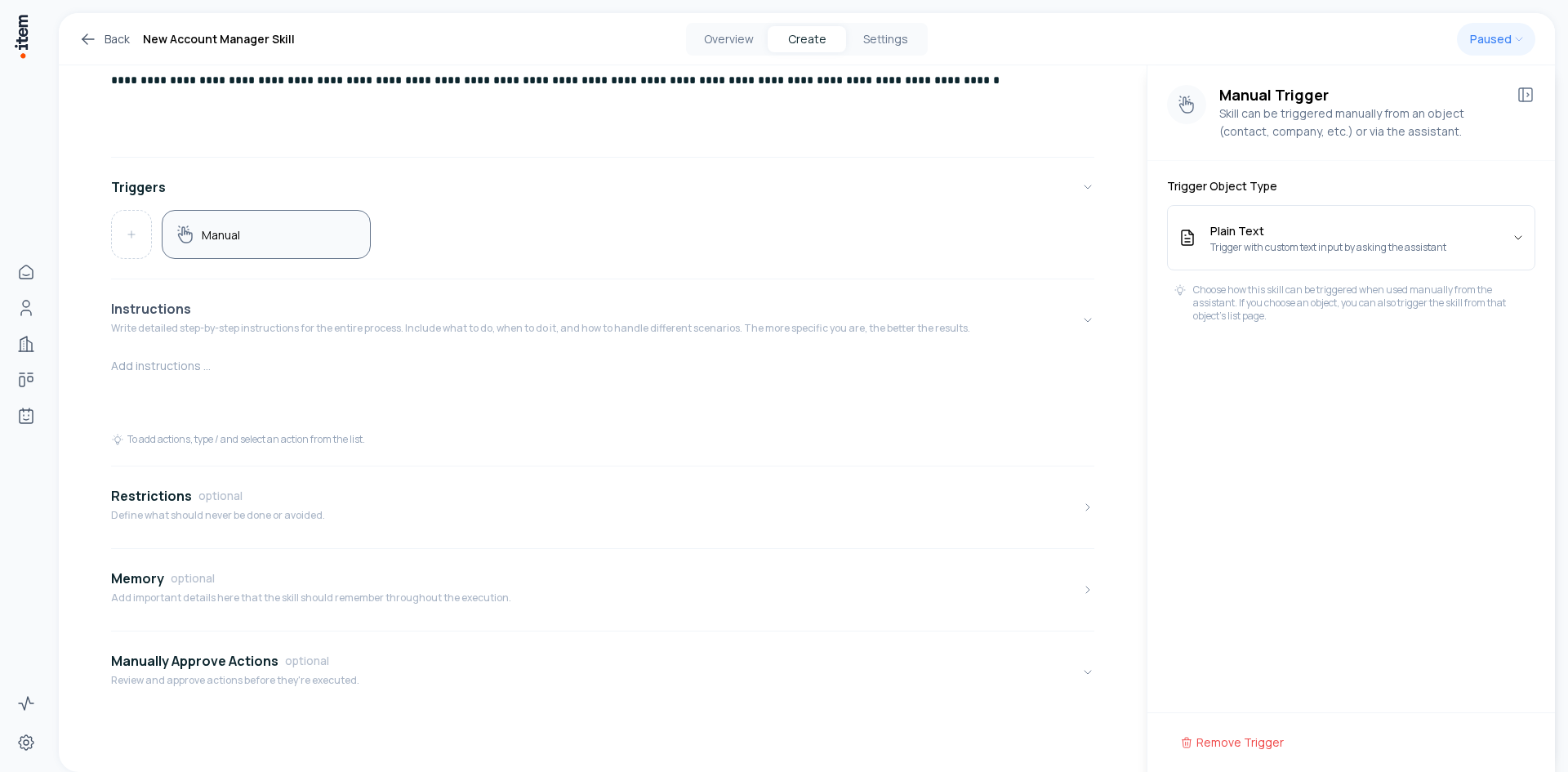
click at [564, 338] on div "Instructions Write detailed step-by-step instructions for the entire process. I…" at bounding box center [540, 320] width 859 height 42
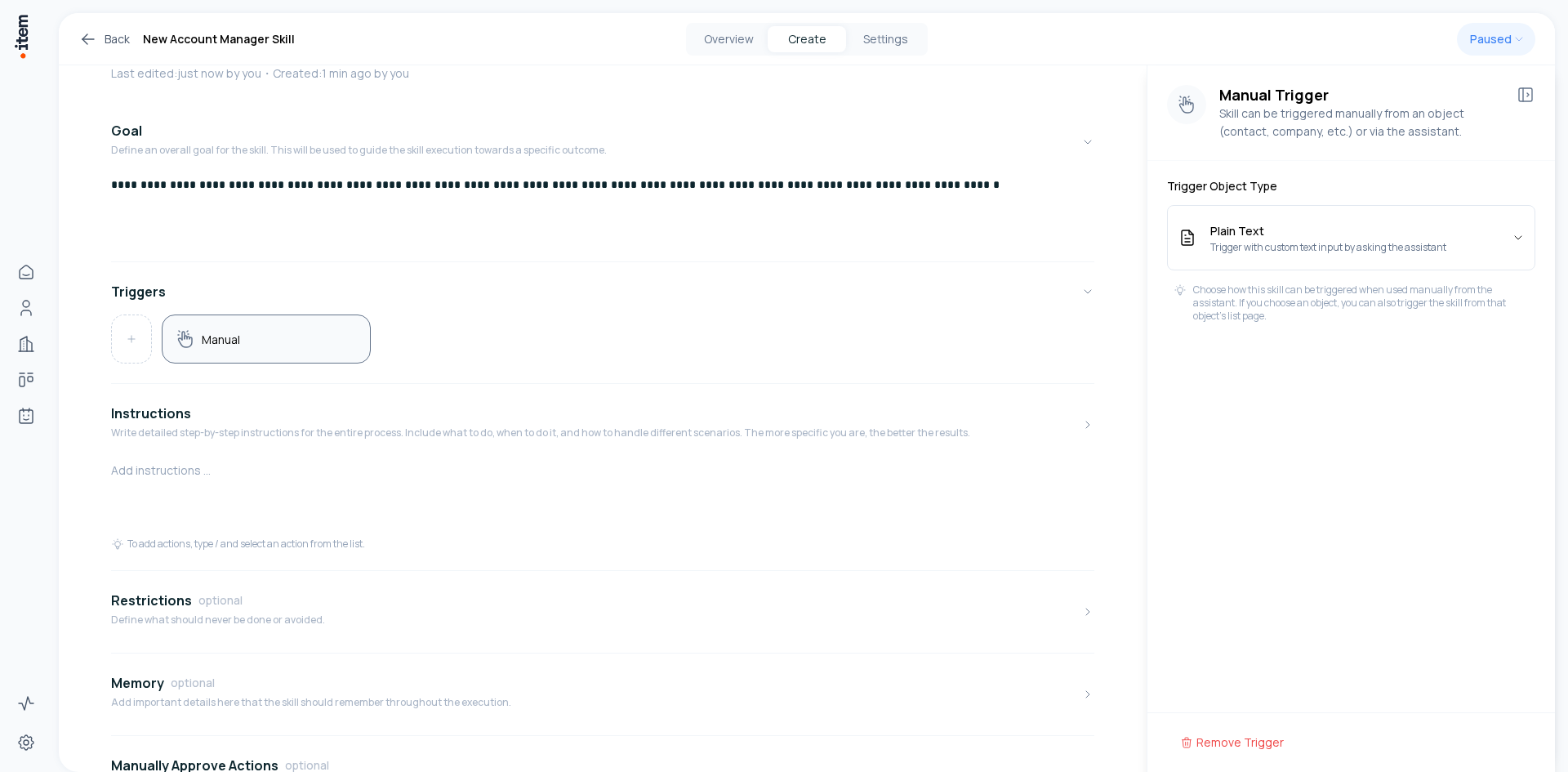
scroll to position [78, 0]
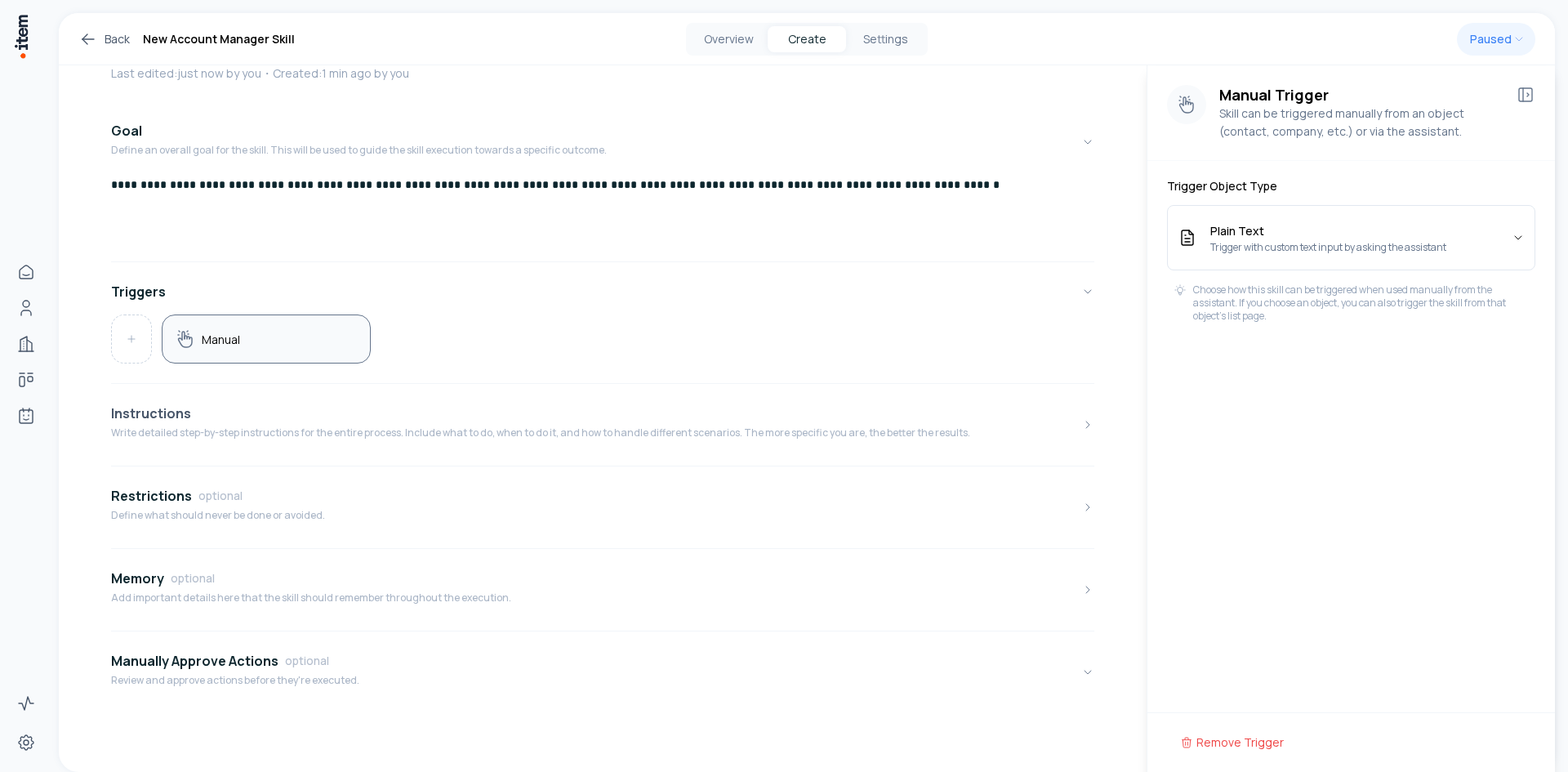
click at [242, 439] on p "Write detailed step-by-step instructions for the entire process. Include what t…" at bounding box center [540, 433] width 859 height 13
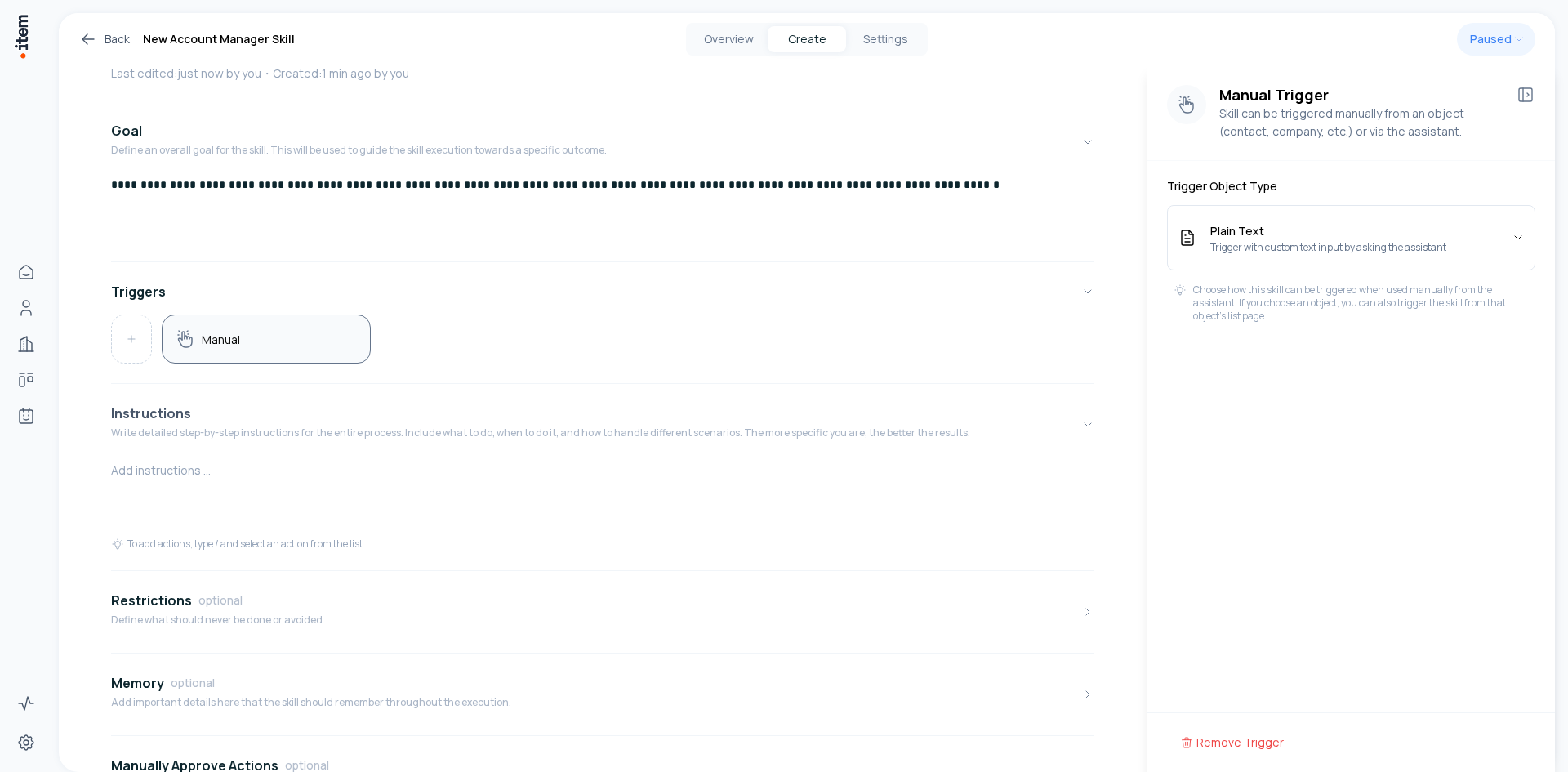
scroll to position [183, 0]
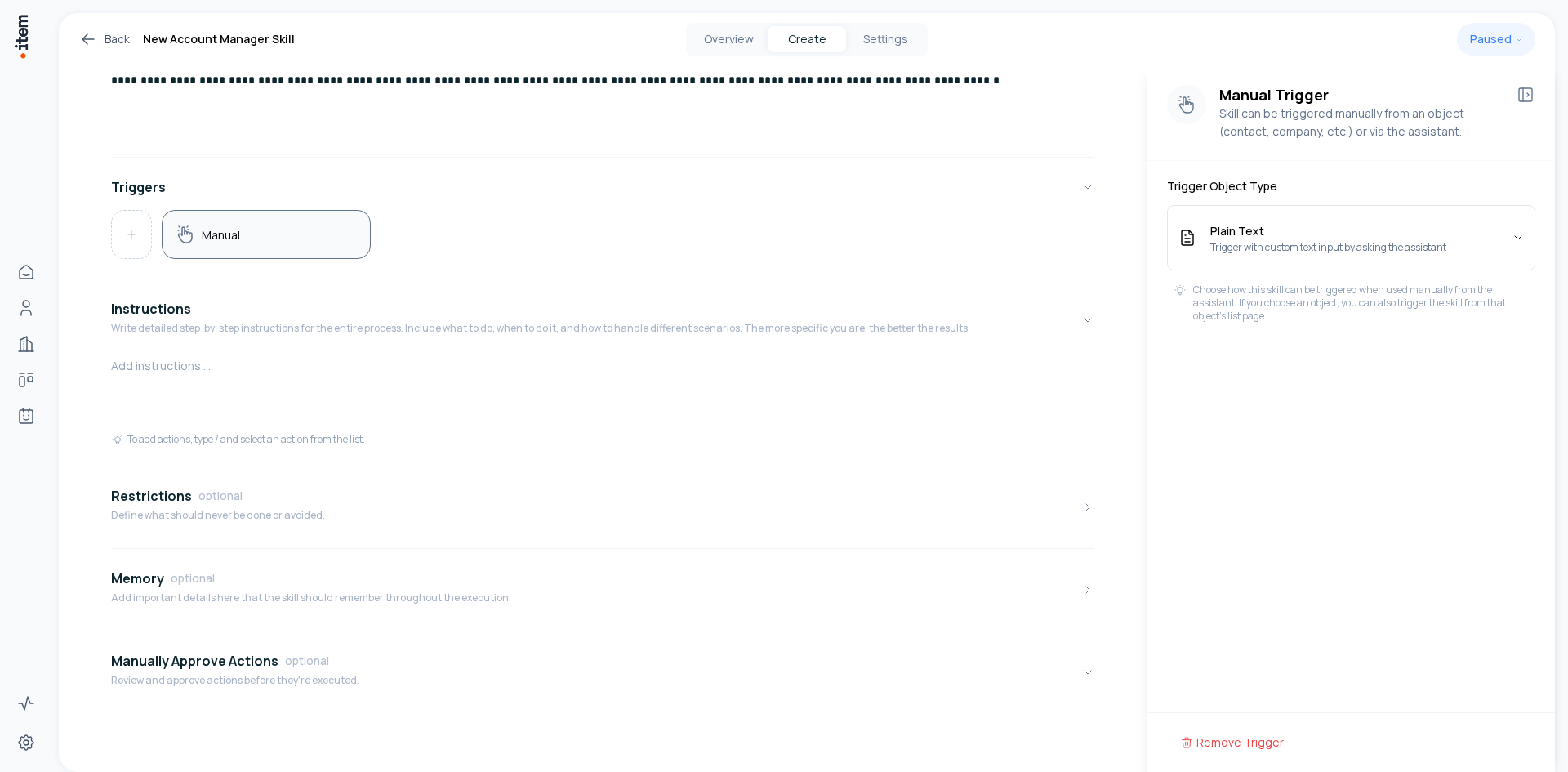
click at [237, 443] on div "To add actions, type / and select an action from the list." at bounding box center [238, 440] width 254 height 13
click at [219, 434] on div "To add actions, type / and select an action from the list." at bounding box center [238, 440] width 254 height 13
click at [188, 367] on p at bounding box center [603, 367] width 984 height 26
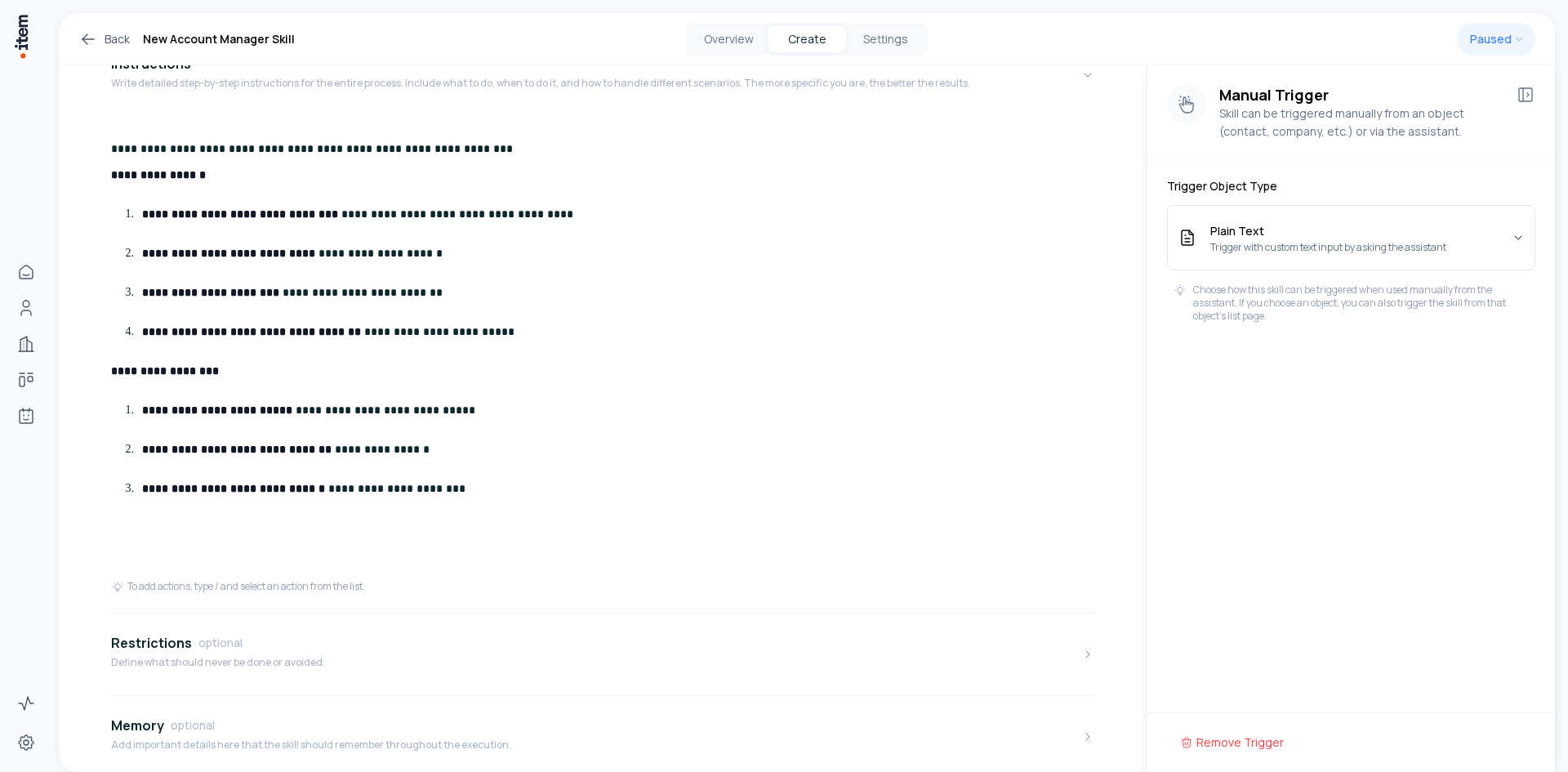
scroll to position [438, 0]
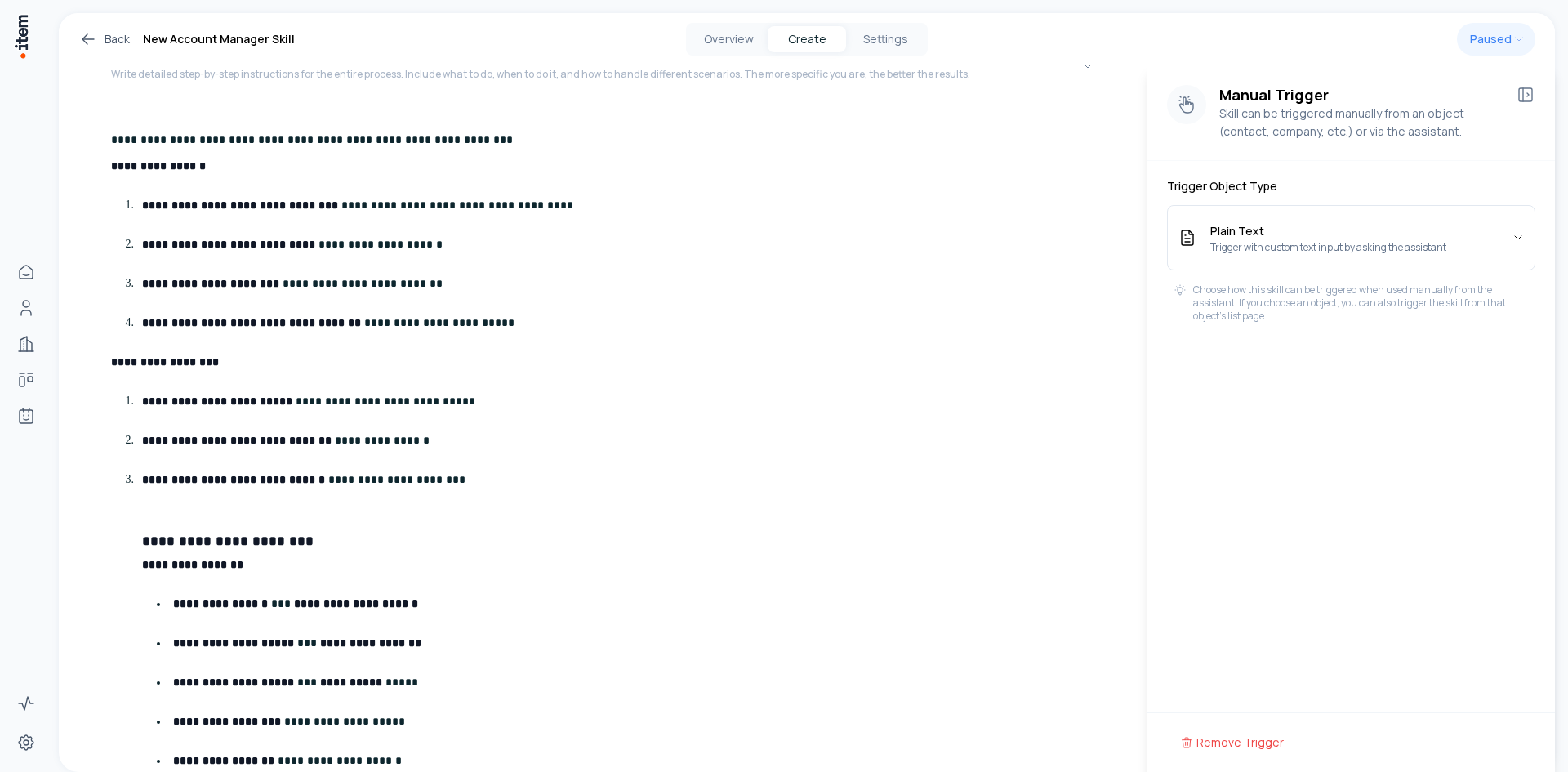
click at [113, 166] on strong "**********" at bounding box center [158, 166] width 95 height 11
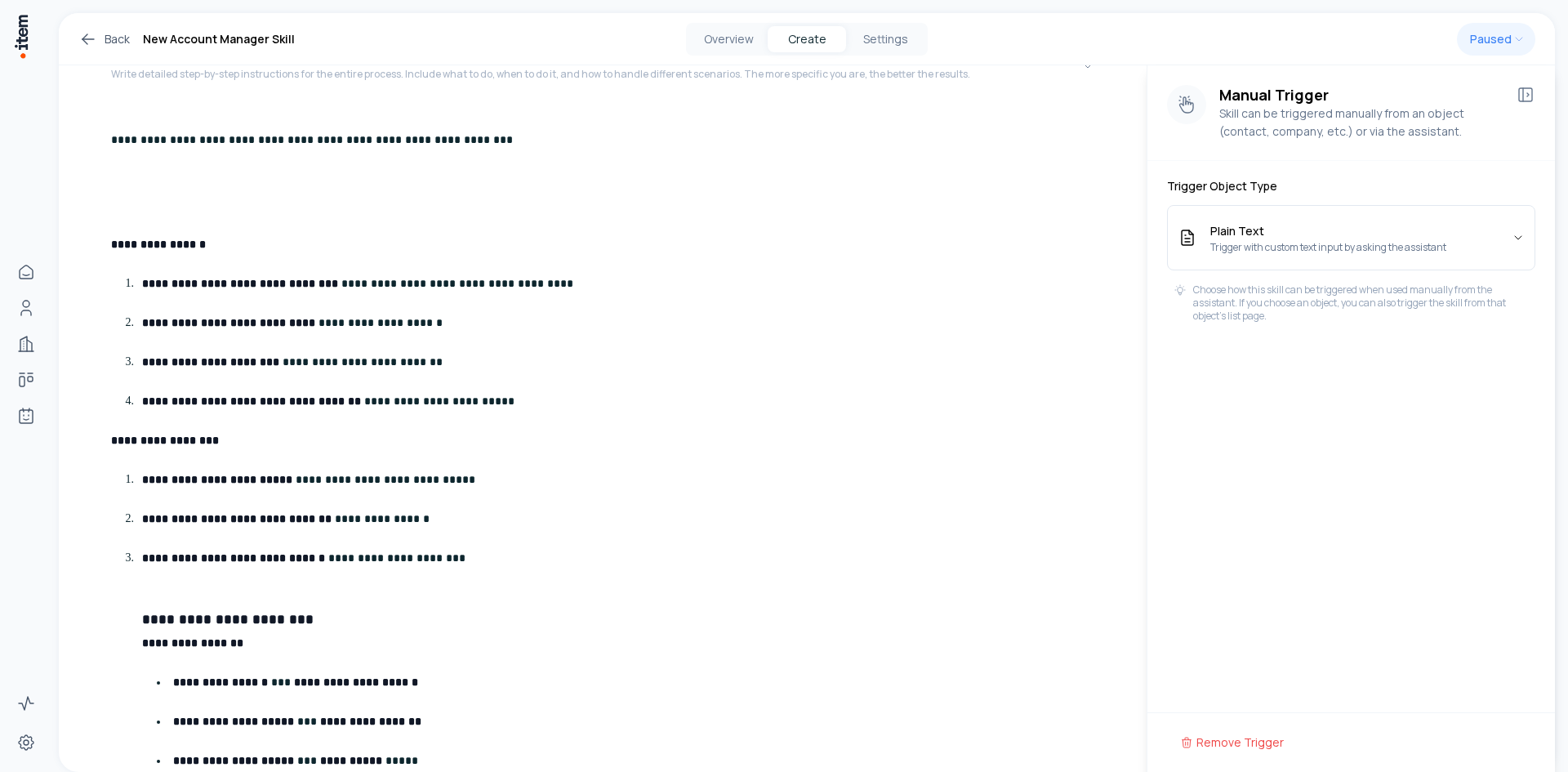
scroll to position [477, 0]
